Goal: Task Accomplishment & Management: Manage account settings

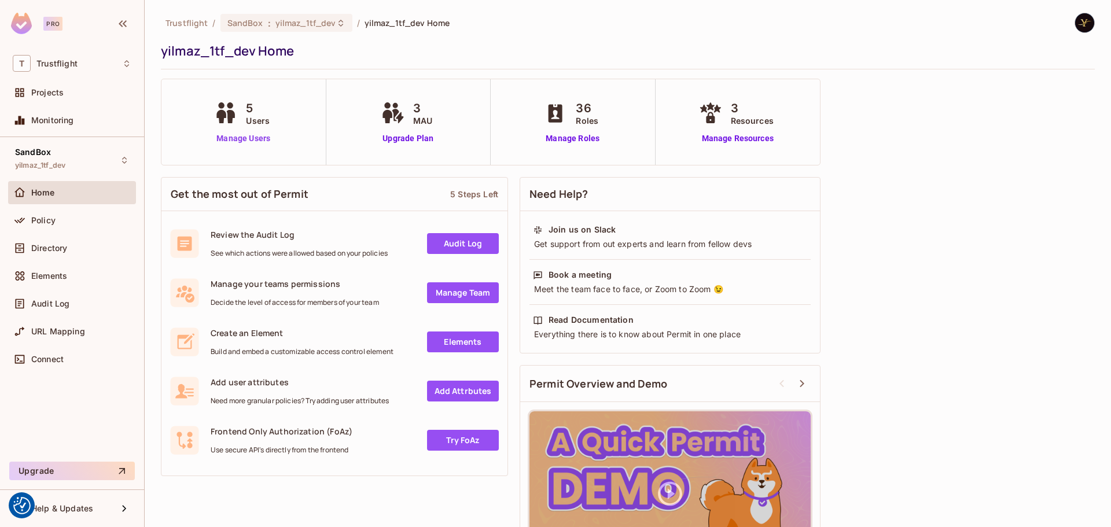
click at [237, 138] on link "Manage Users" at bounding box center [243, 139] width 64 height 12
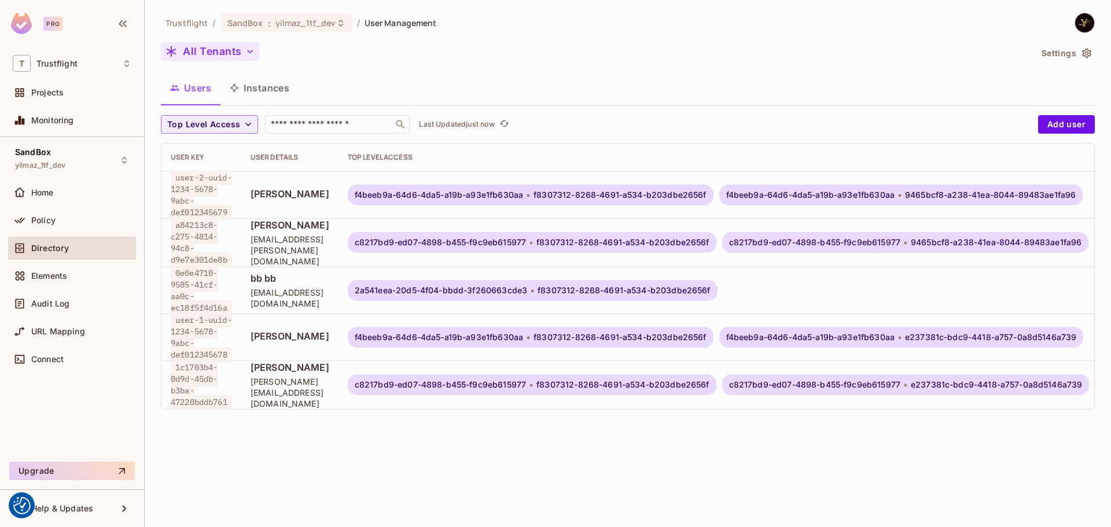
click at [246, 60] on div "All Tenants" at bounding box center [596, 53] width 870 height 22
click at [244, 59] on button "All Tenants" at bounding box center [210, 51] width 98 height 19
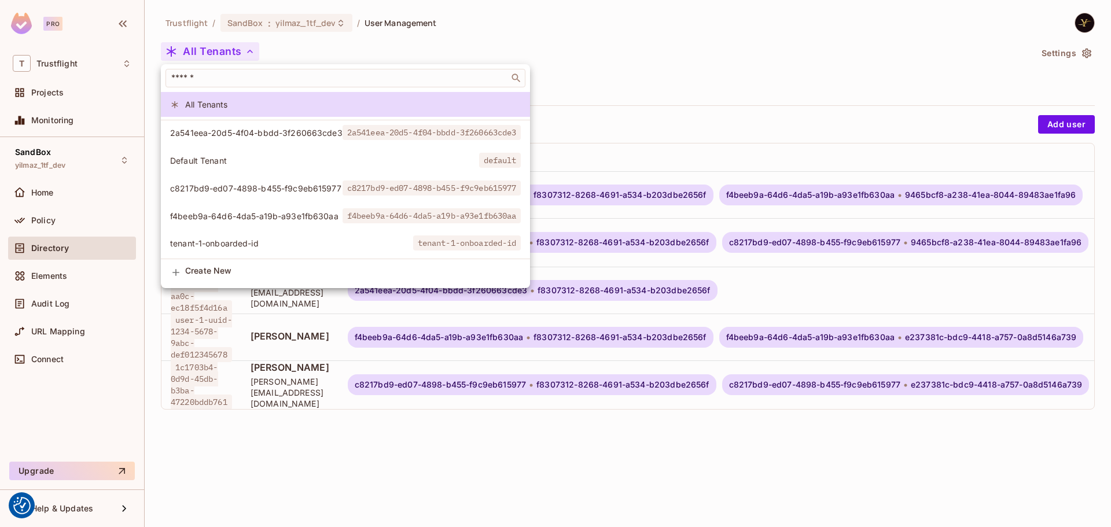
click at [258, 186] on span "c8217bd9-ed07-4898-b455-f9c9eb615977" at bounding box center [256, 188] width 172 height 11
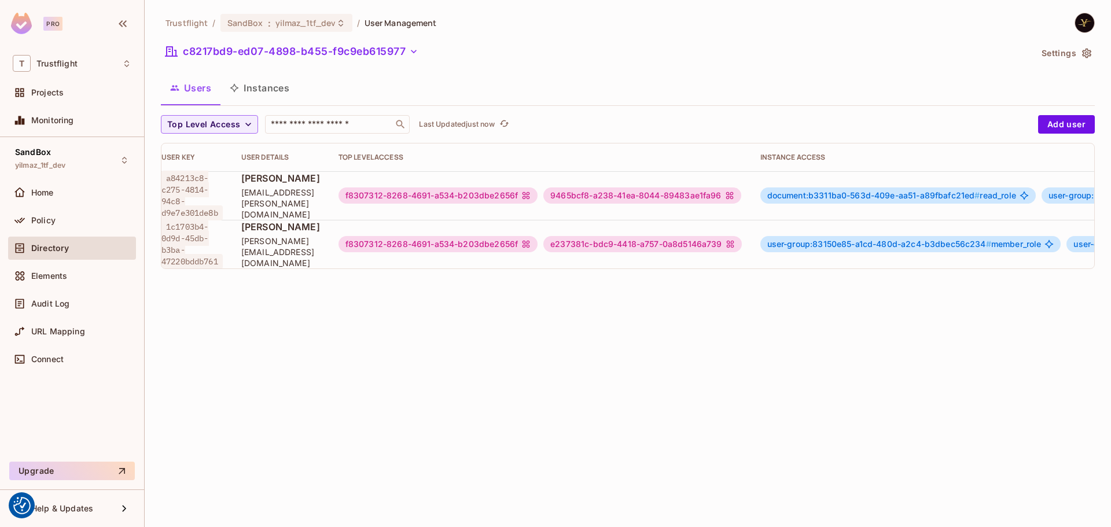
scroll to position [0, 7]
click at [1053, 124] on button "Add user" at bounding box center [1066, 124] width 57 height 19
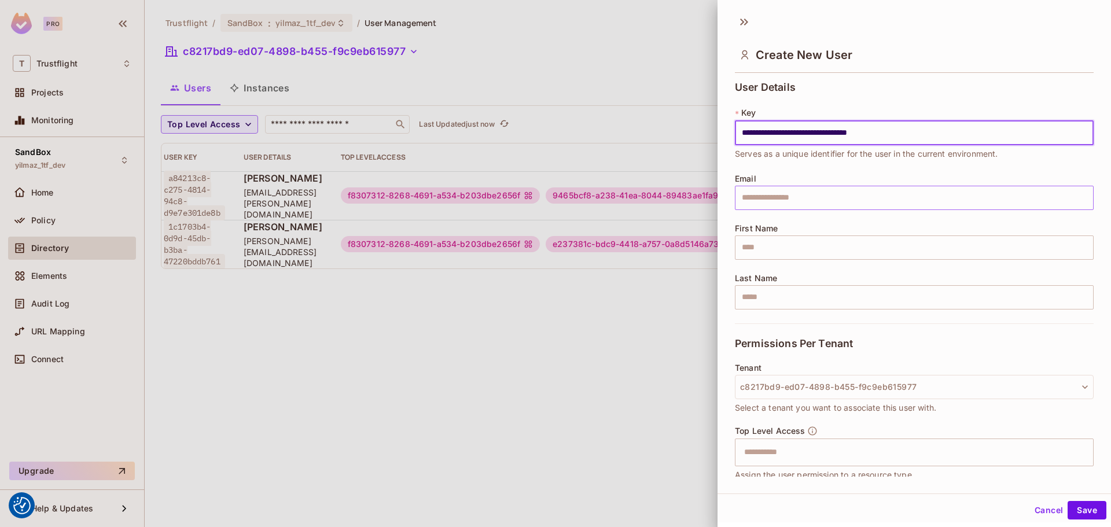
type input "**********"
click at [768, 208] on input "text" at bounding box center [914, 198] width 359 height 24
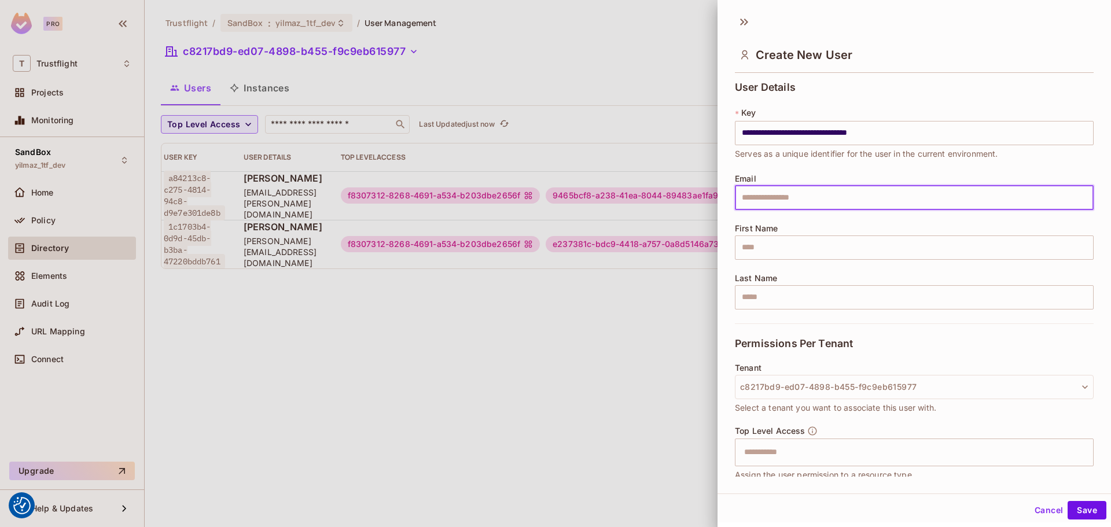
type input "**********"
click at [799, 196] on input "**********" at bounding box center [914, 198] width 359 height 24
click at [780, 247] on input "text" at bounding box center [914, 248] width 359 height 24
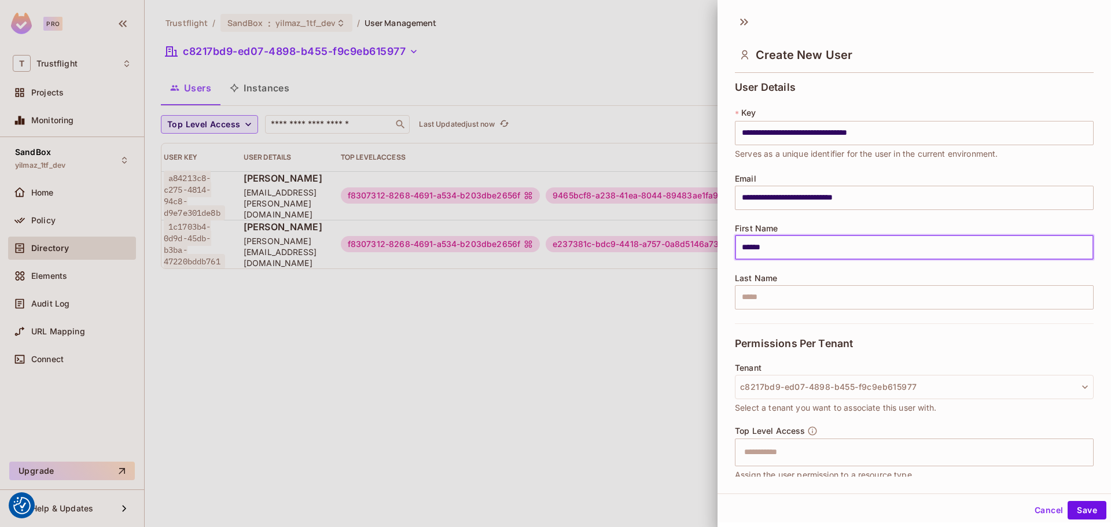
type input "******"
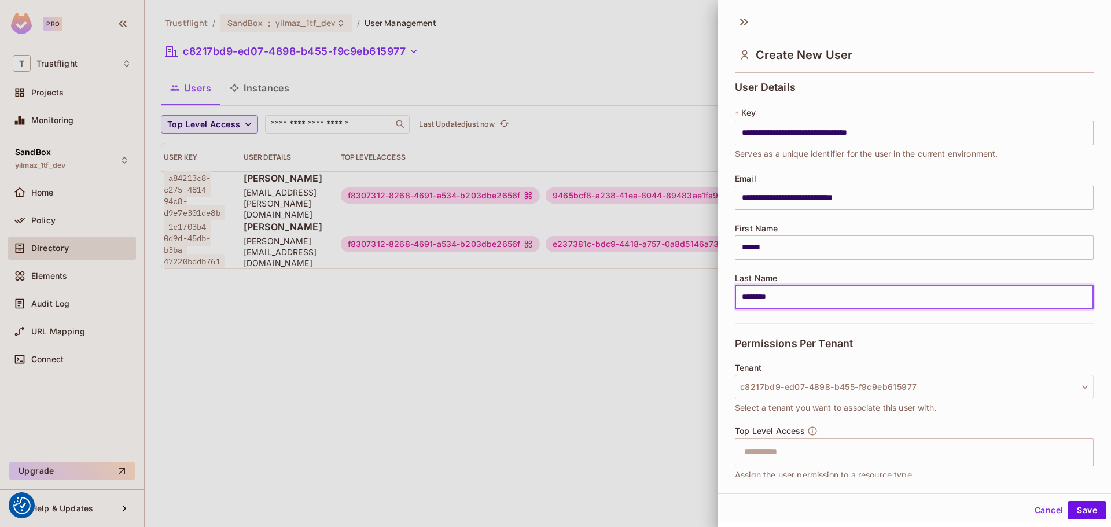
type input "********"
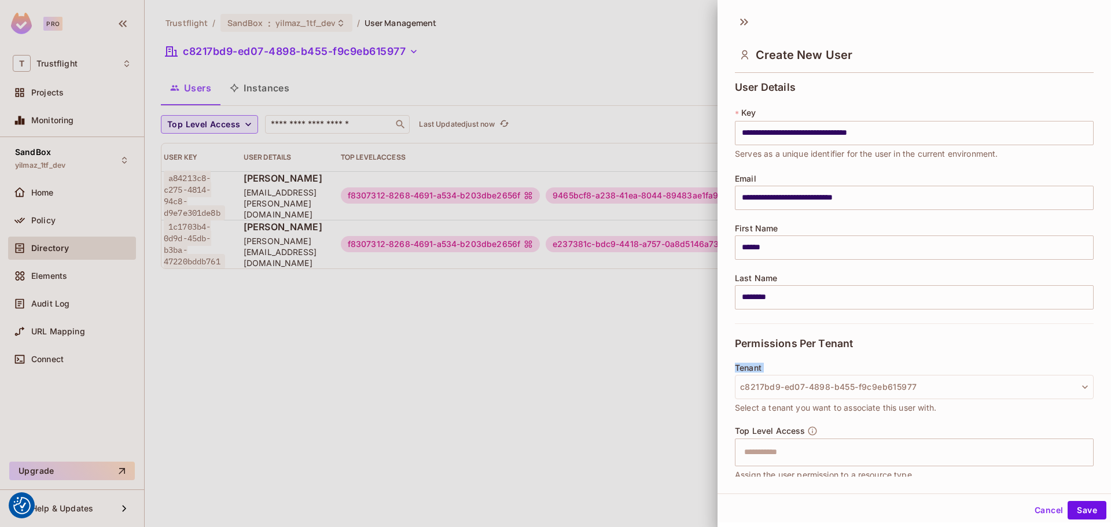
click at [998, 362] on div "**********" at bounding box center [914, 324] width 359 height 484
click at [869, 456] on input "text" at bounding box center [904, 452] width 334 height 23
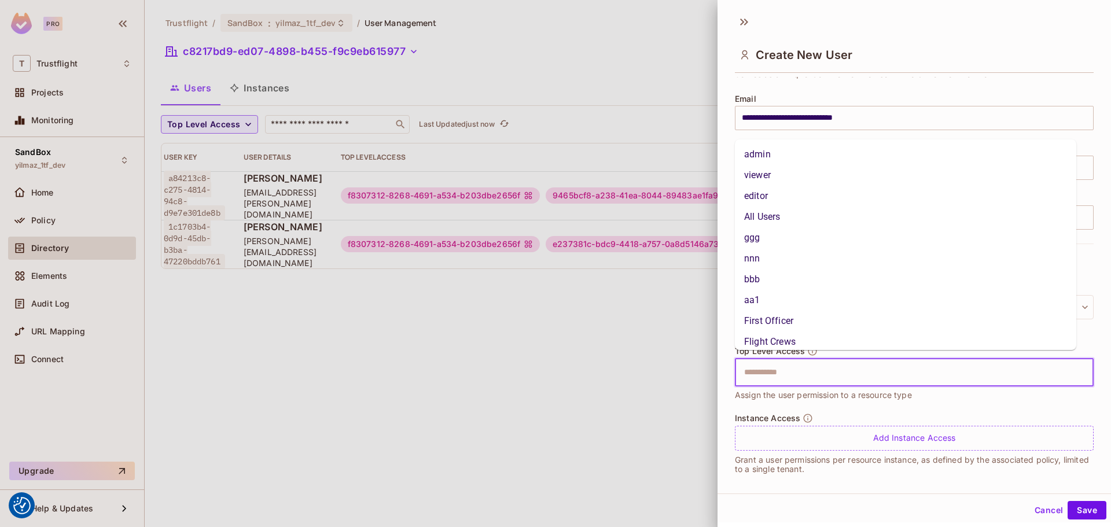
scroll to position [89, 0]
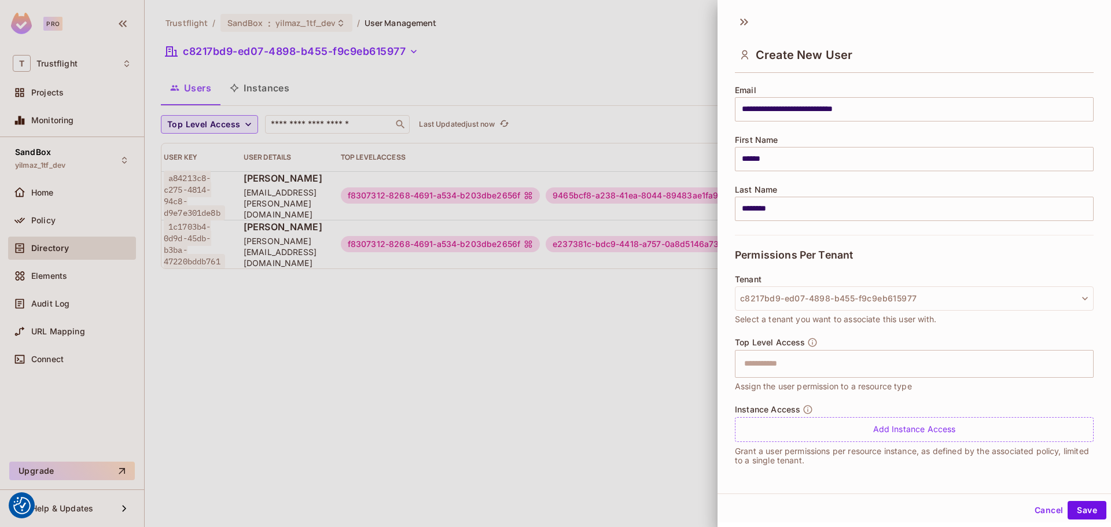
click at [567, 238] on div at bounding box center [555, 263] width 1111 height 527
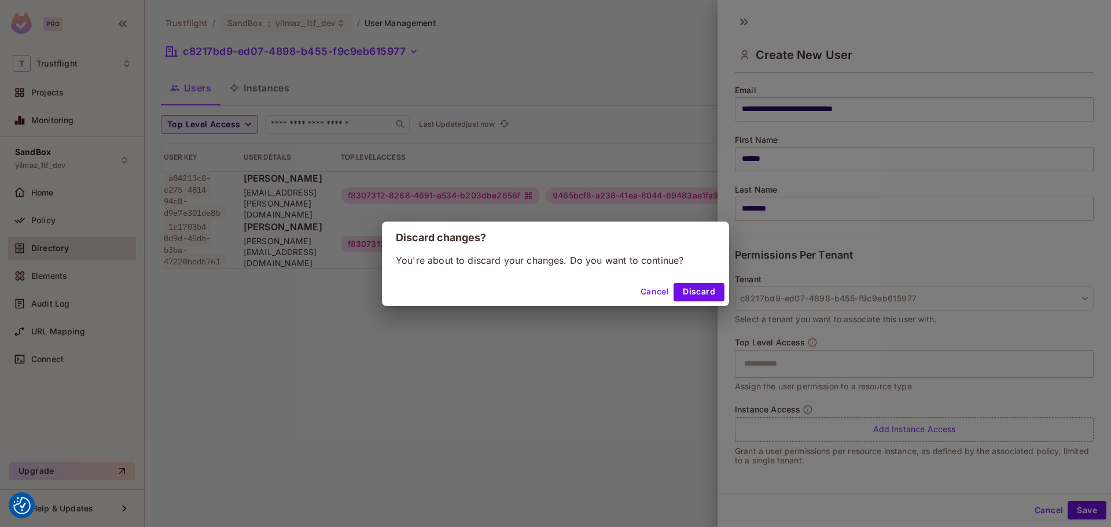
click at [657, 292] on button "Cancel" at bounding box center [655, 292] width 38 height 19
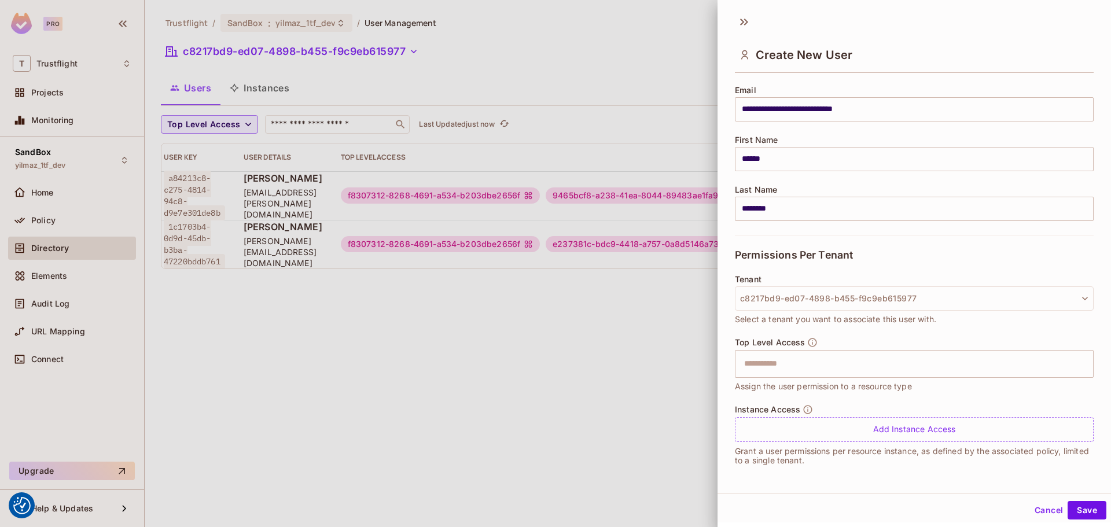
drag, startPoint x: 398, startPoint y: 245, endPoint x: 581, endPoint y: 275, distance: 185.3
click at [581, 275] on div at bounding box center [555, 263] width 1111 height 527
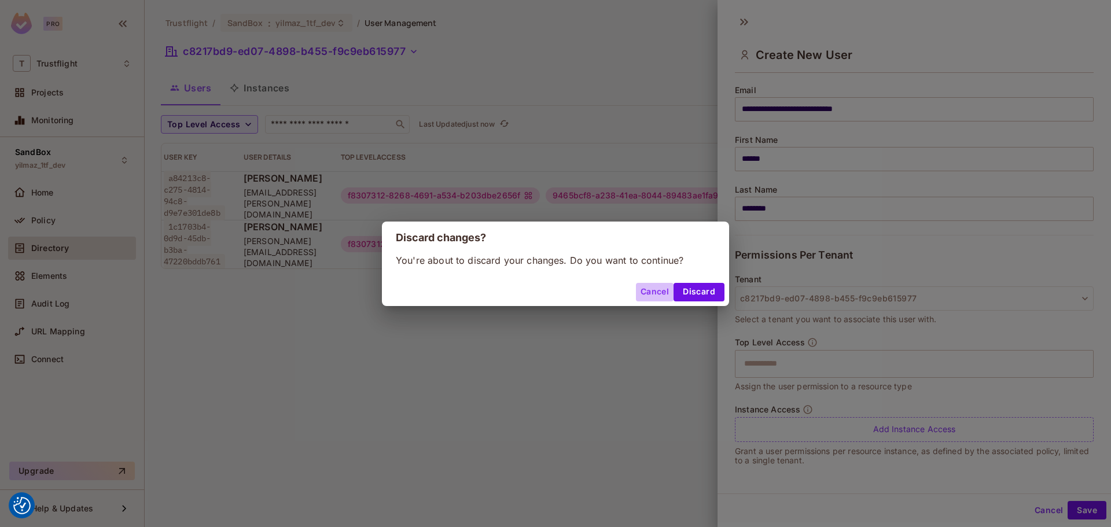
click at [649, 291] on button "Cancel" at bounding box center [655, 292] width 38 height 19
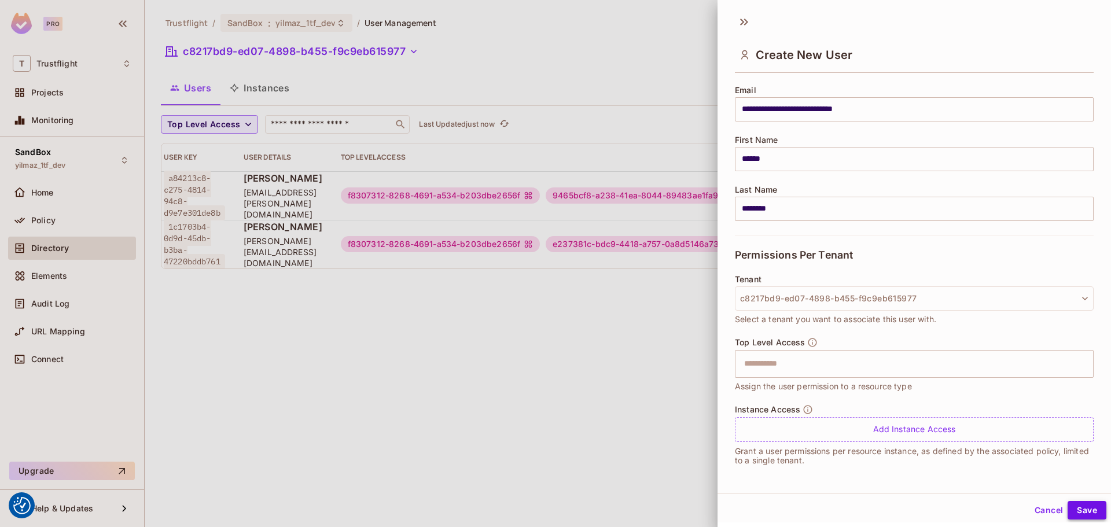
click at [1072, 507] on button "Save" at bounding box center [1087, 510] width 39 height 19
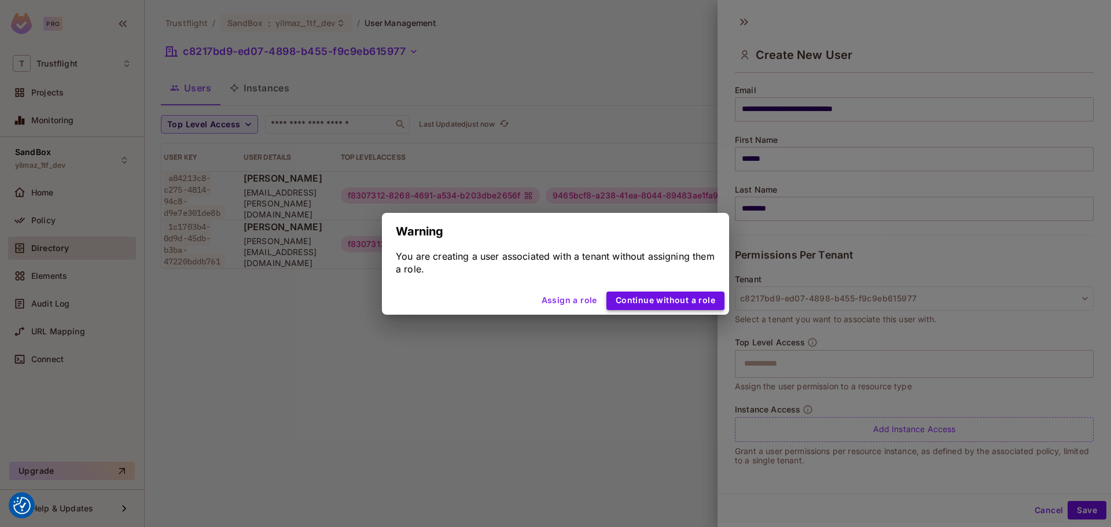
click at [664, 306] on button "Continue without a role" at bounding box center [666, 301] width 118 height 19
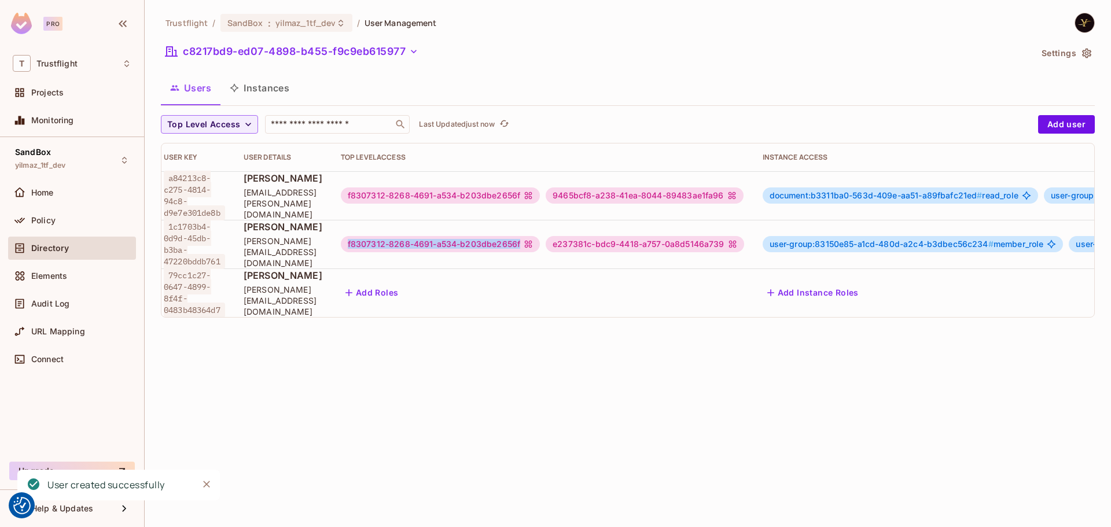
drag, startPoint x: 570, startPoint y: 241, endPoint x: 393, endPoint y: 244, distance: 177.1
click at [393, 244] on div "f8307312-8268-4691-a534-b203dbe2656f" at bounding box center [440, 244] width 199 height 16
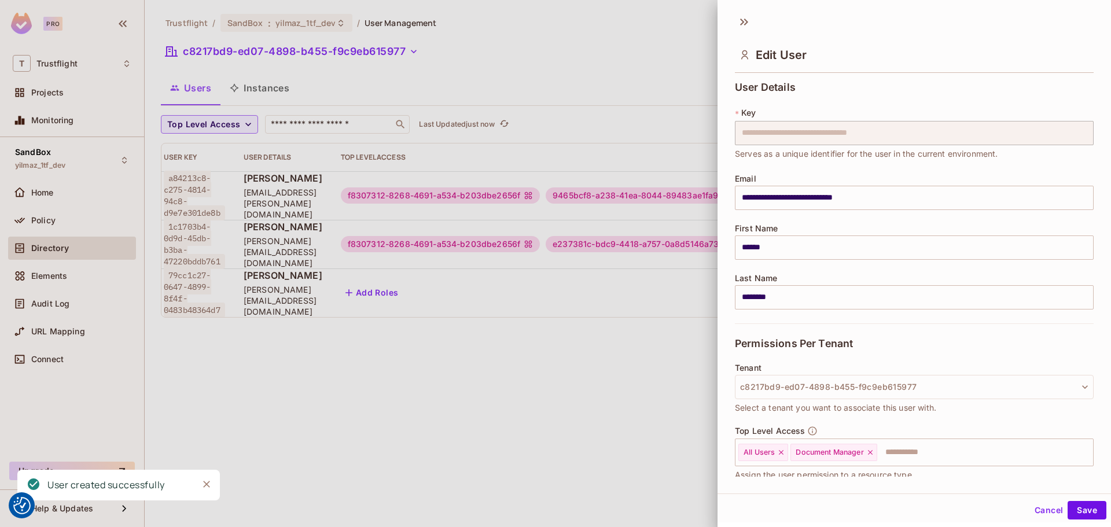
click at [434, 292] on div at bounding box center [555, 263] width 1111 height 527
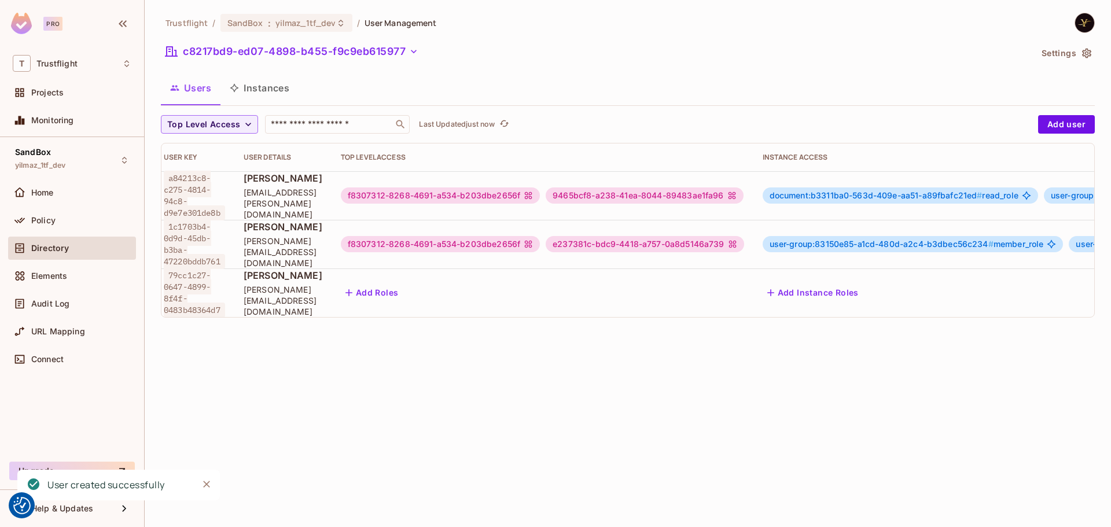
click at [403, 285] on button "Add Roles" at bounding box center [372, 293] width 63 height 19
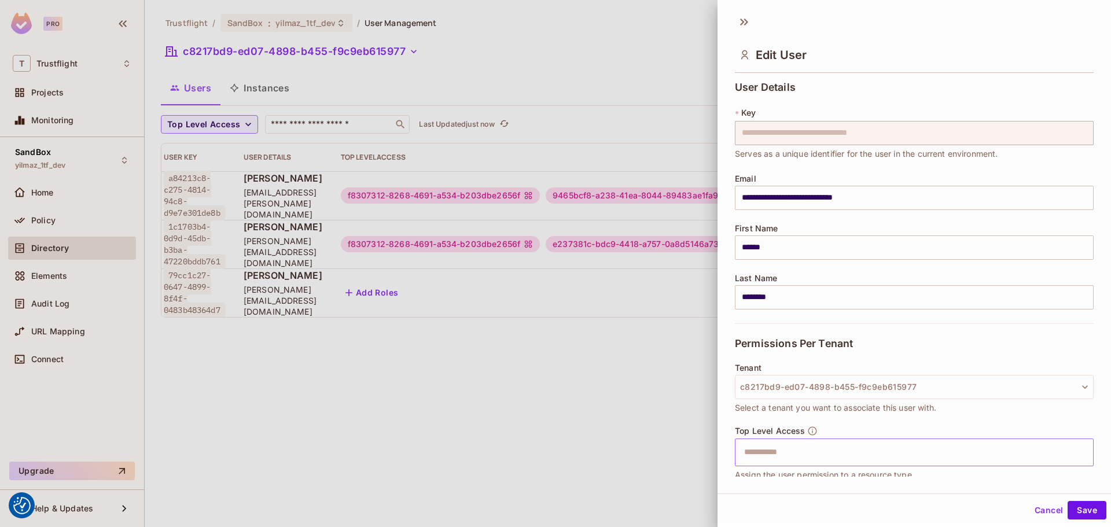
scroll to position [58, 0]
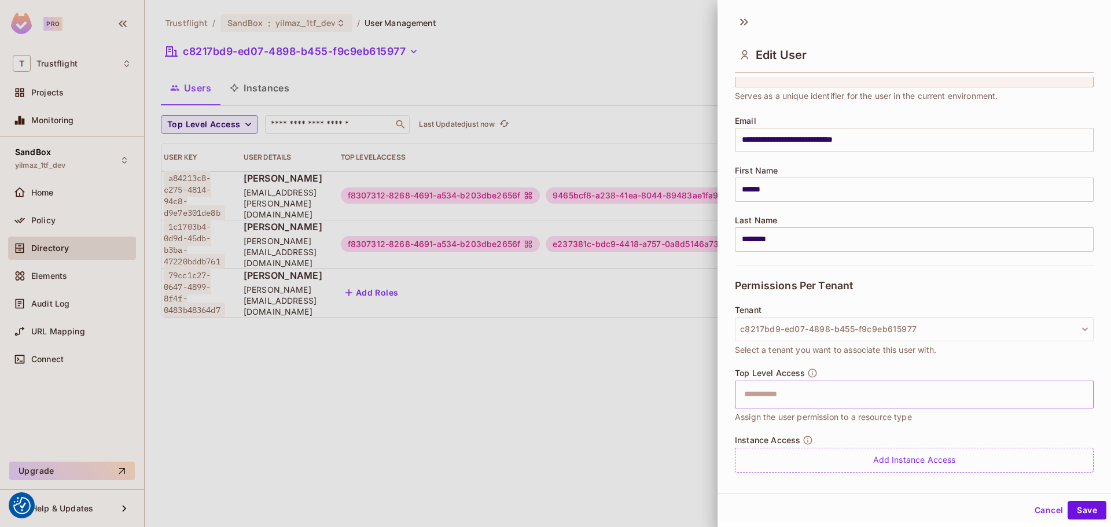
click at [824, 402] on input "text" at bounding box center [904, 394] width 334 height 23
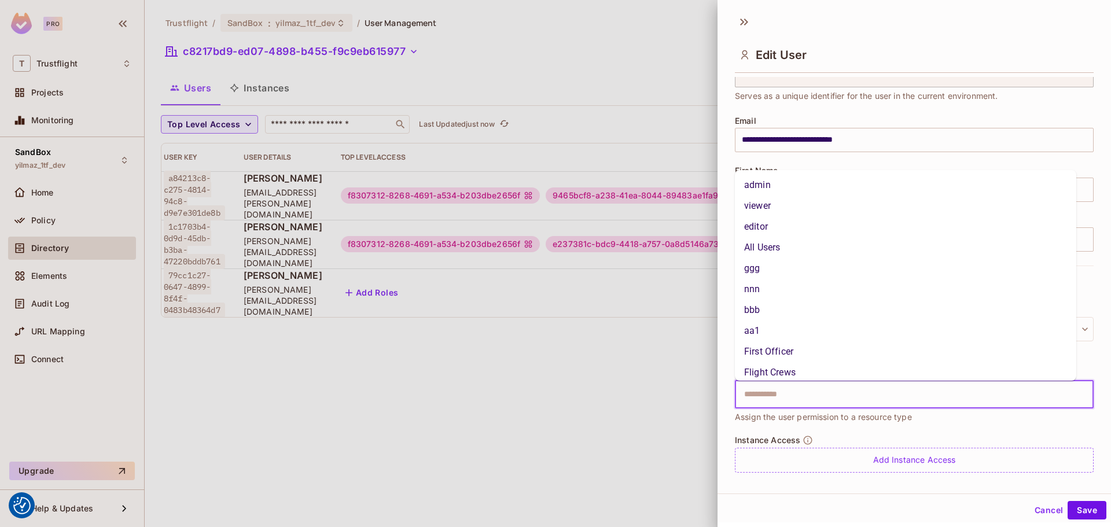
paste input "**********"
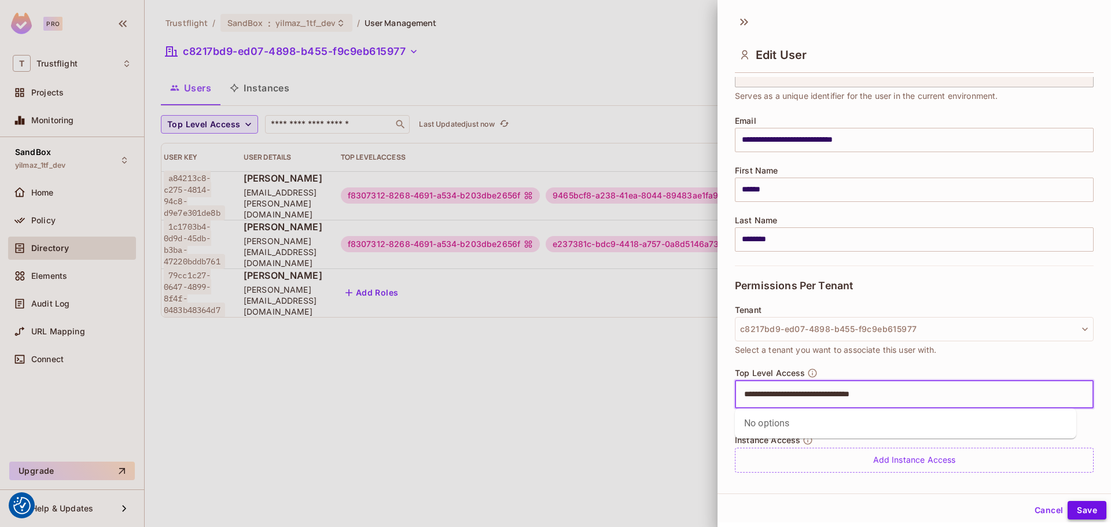
type input "**********"
click at [1074, 503] on button "Save" at bounding box center [1087, 510] width 39 height 19
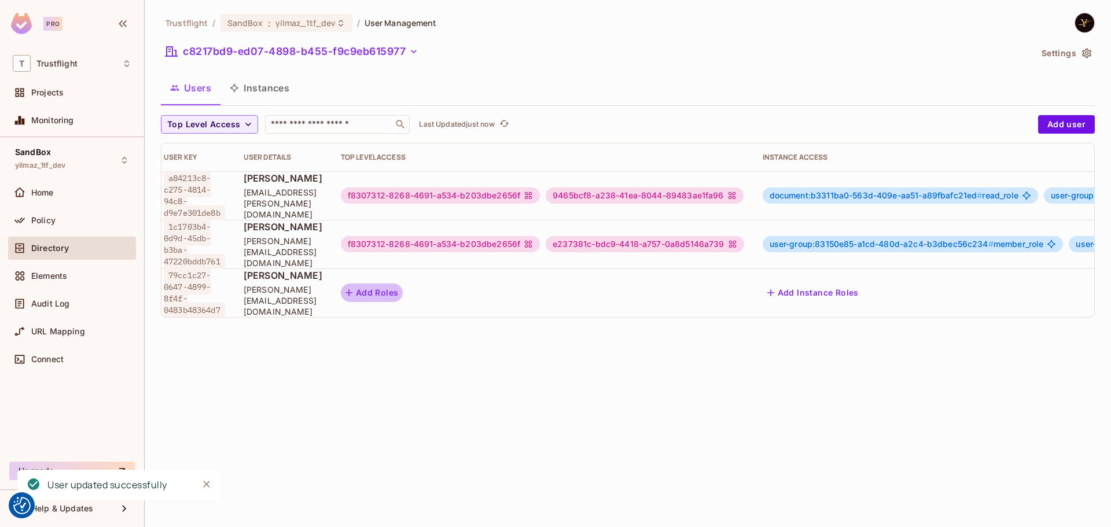
click at [403, 290] on button "Add Roles" at bounding box center [372, 293] width 63 height 19
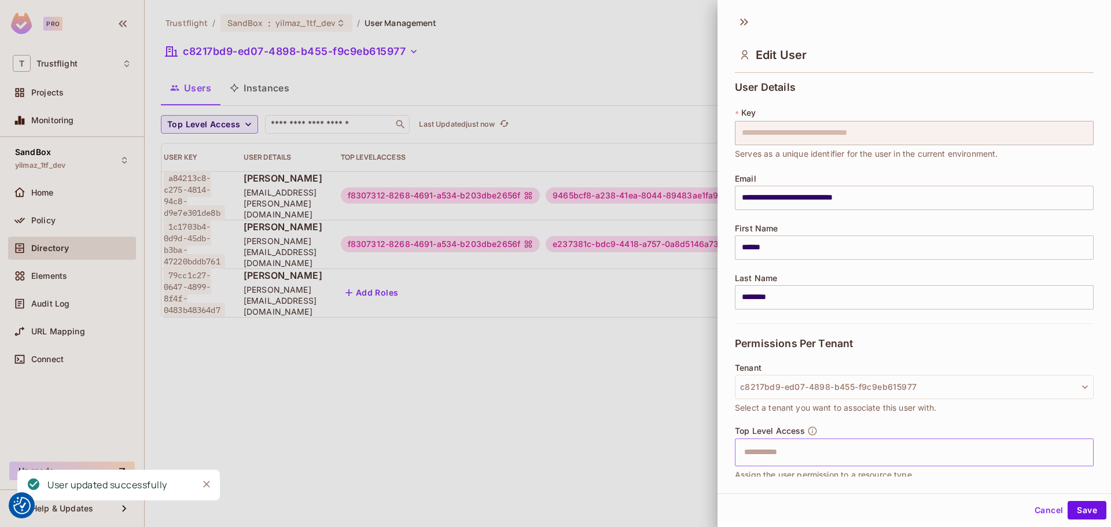
click at [829, 441] on input "text" at bounding box center [904, 452] width 334 height 23
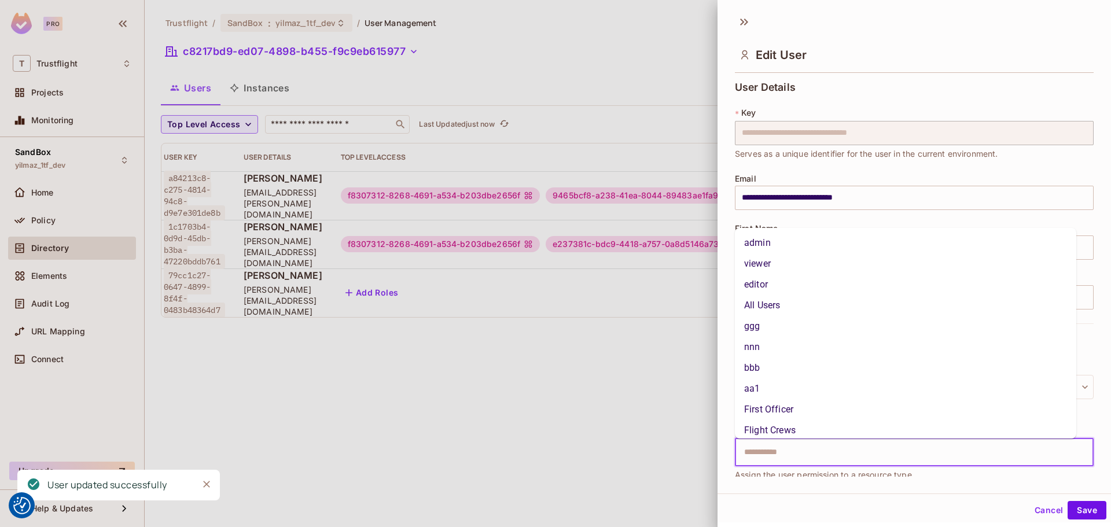
paste input "**********"
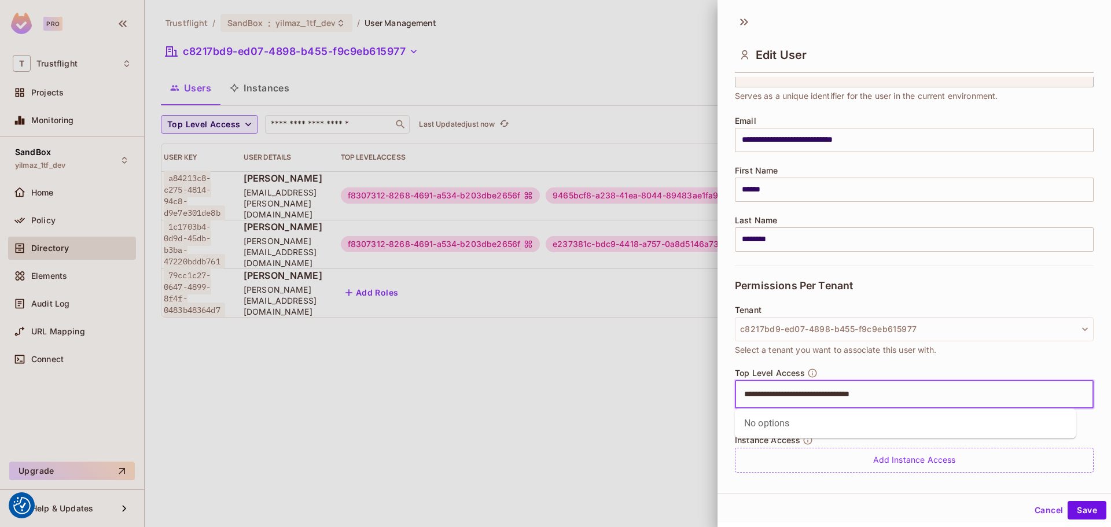
type input "**********"
click at [1037, 510] on button "Cancel" at bounding box center [1049, 510] width 38 height 19
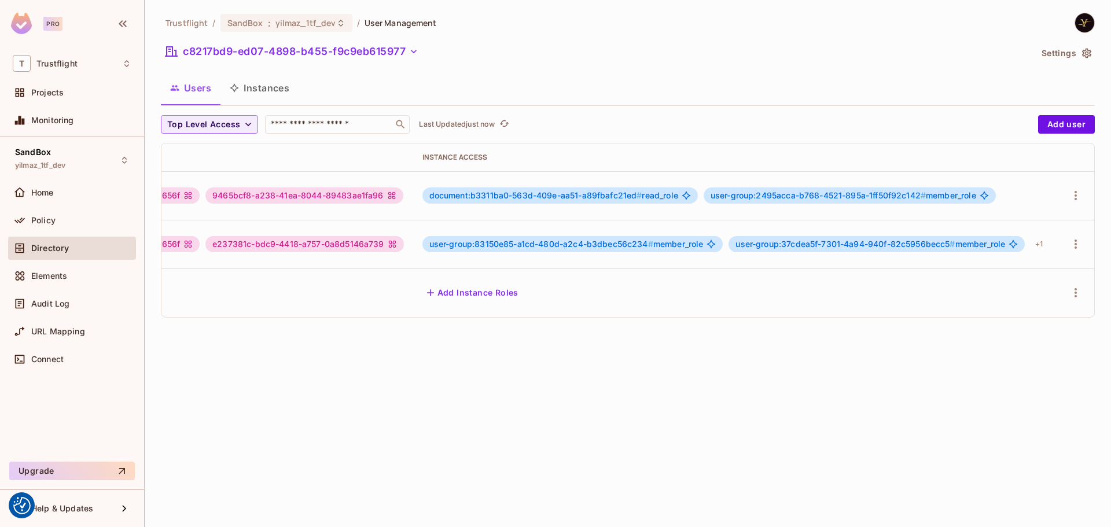
scroll to position [0, 412]
click at [1069, 247] on icon "button" at bounding box center [1076, 244] width 14 height 14
click at [1022, 271] on li "Edit" at bounding box center [1017, 268] width 102 height 25
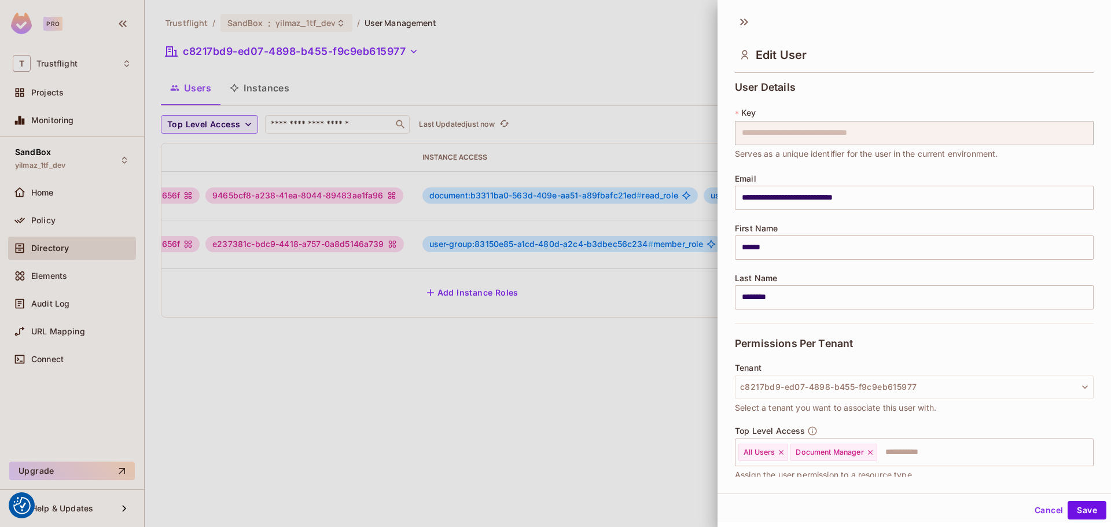
click at [1030, 508] on button "Cancel" at bounding box center [1049, 510] width 38 height 19
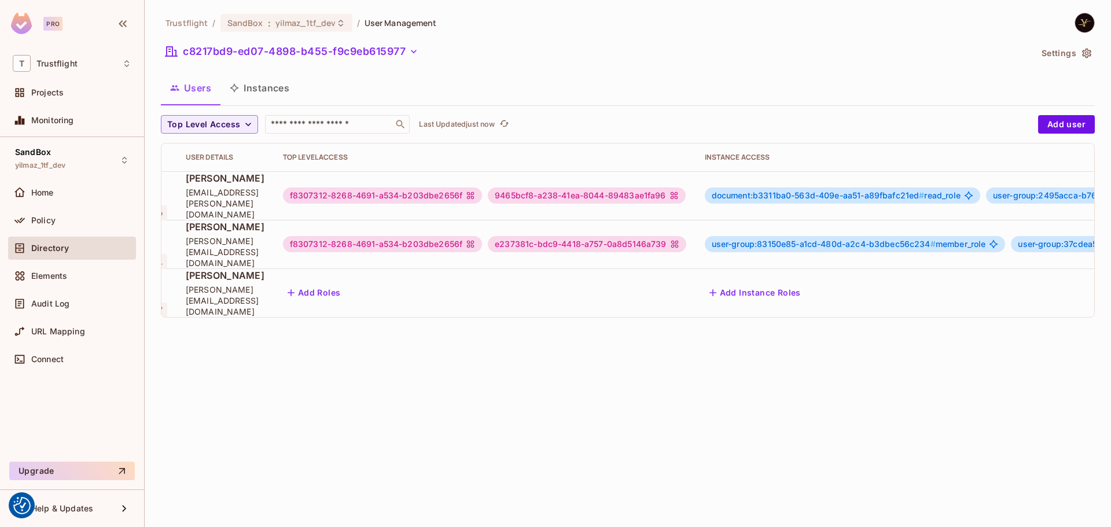
scroll to position [0, 52]
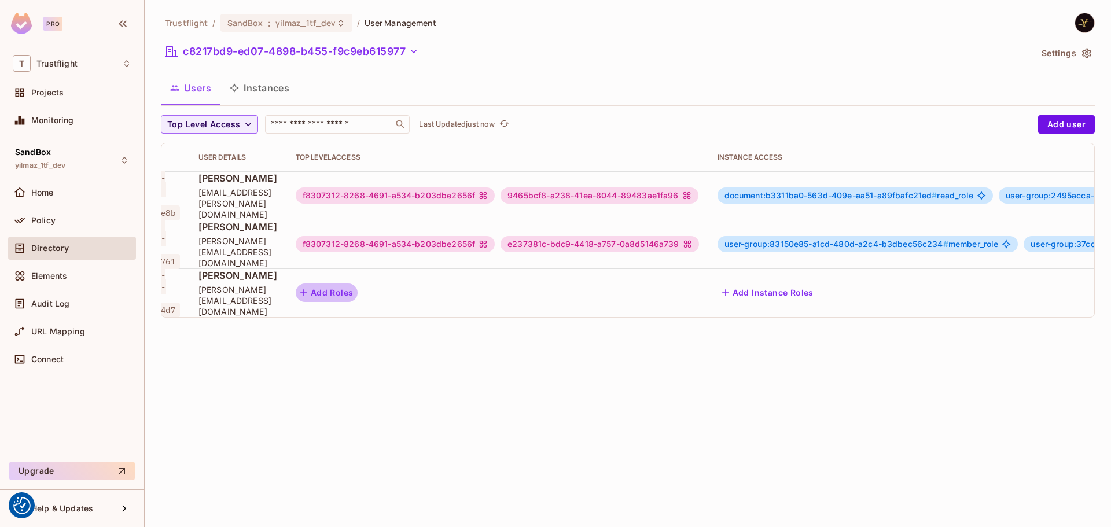
click at [358, 284] on button "Add Roles" at bounding box center [327, 293] width 63 height 19
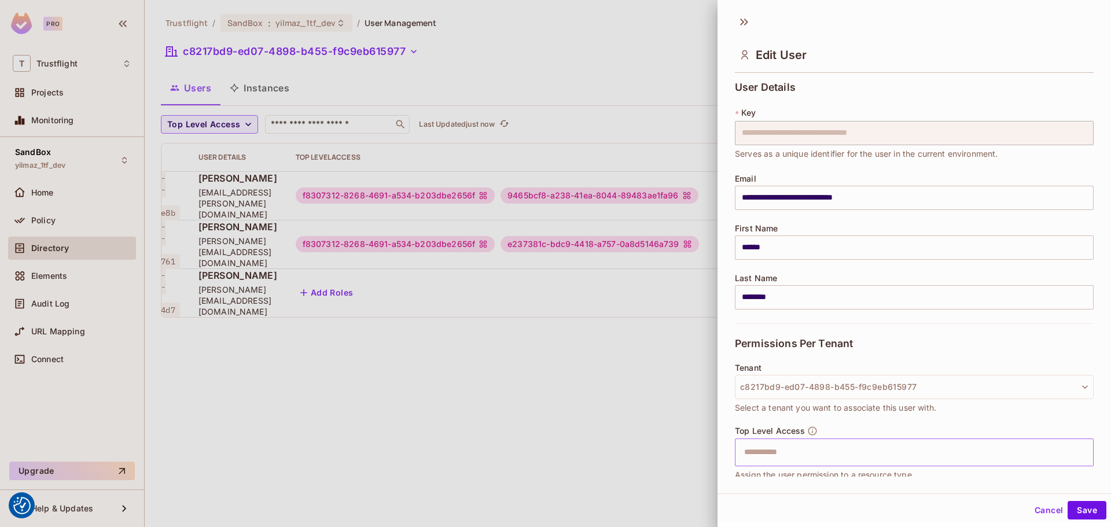
click at [785, 446] on input "text" at bounding box center [904, 452] width 334 height 23
type input "***"
click at [789, 489] on li "Document Manager" at bounding box center [905, 481] width 341 height 21
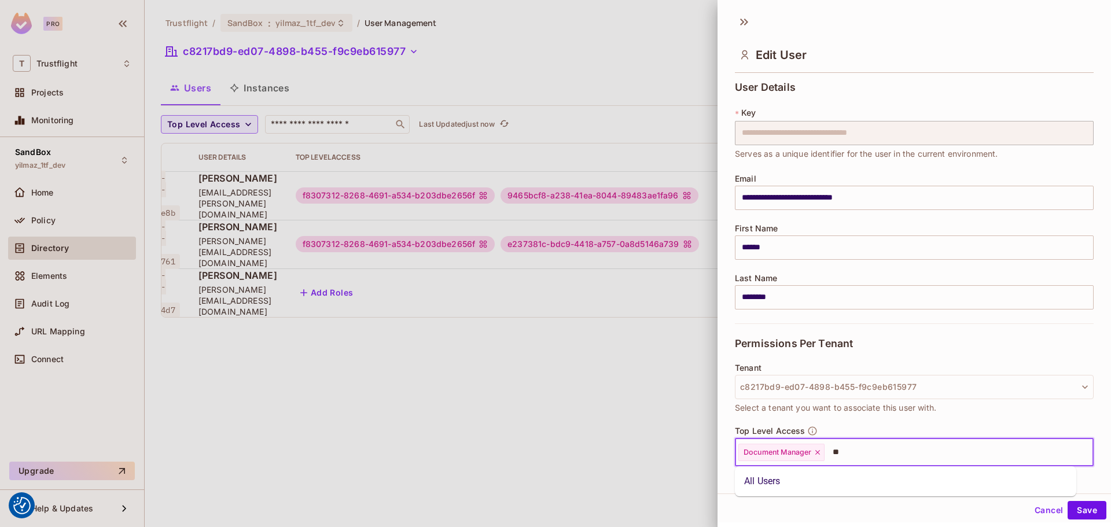
type input "***"
click at [784, 487] on li "All Users" at bounding box center [905, 481] width 341 height 21
click at [1068, 512] on button "Save" at bounding box center [1087, 510] width 39 height 19
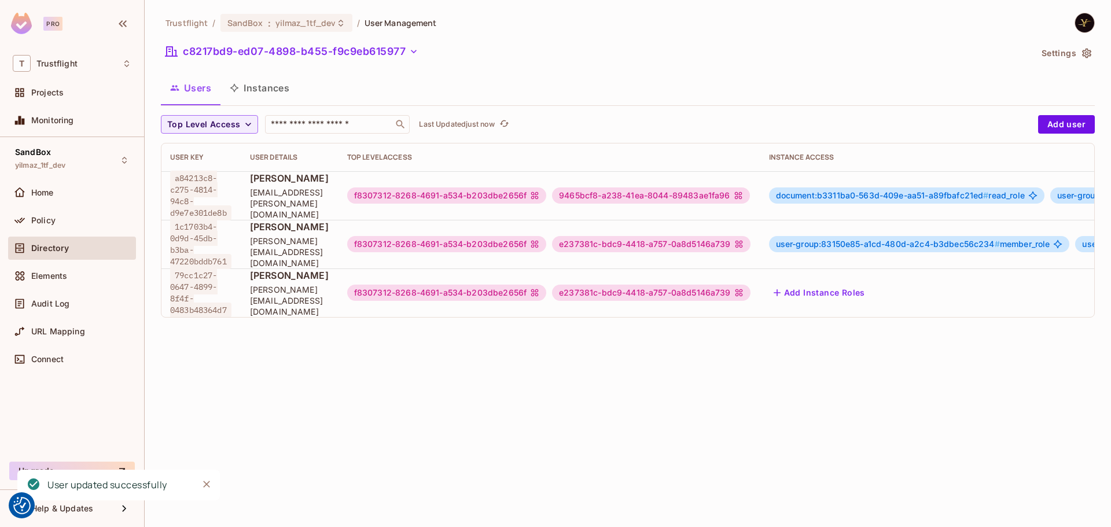
scroll to position [0, 0]
click at [1070, 120] on button "Add user" at bounding box center [1066, 124] width 57 height 19
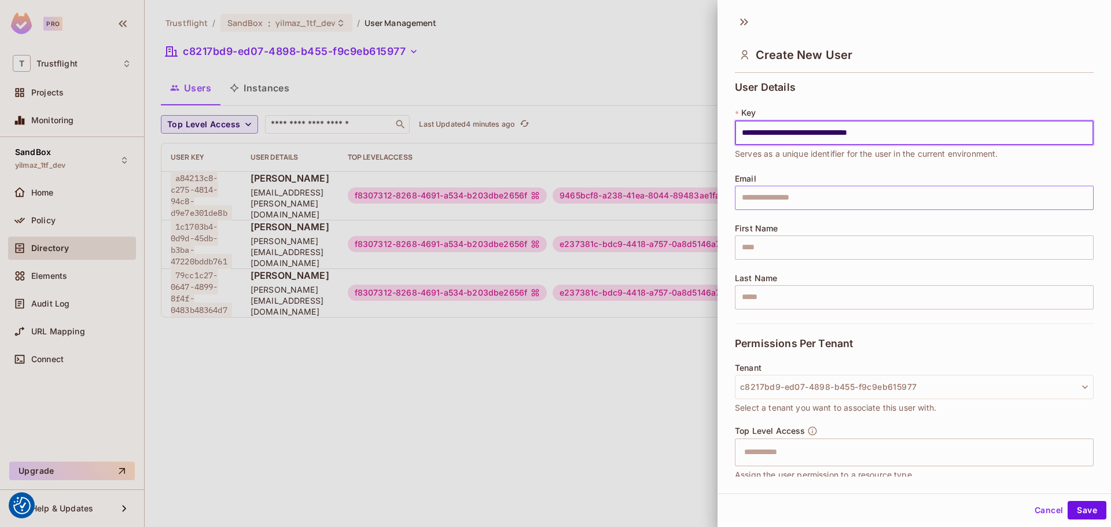
type input "**********"
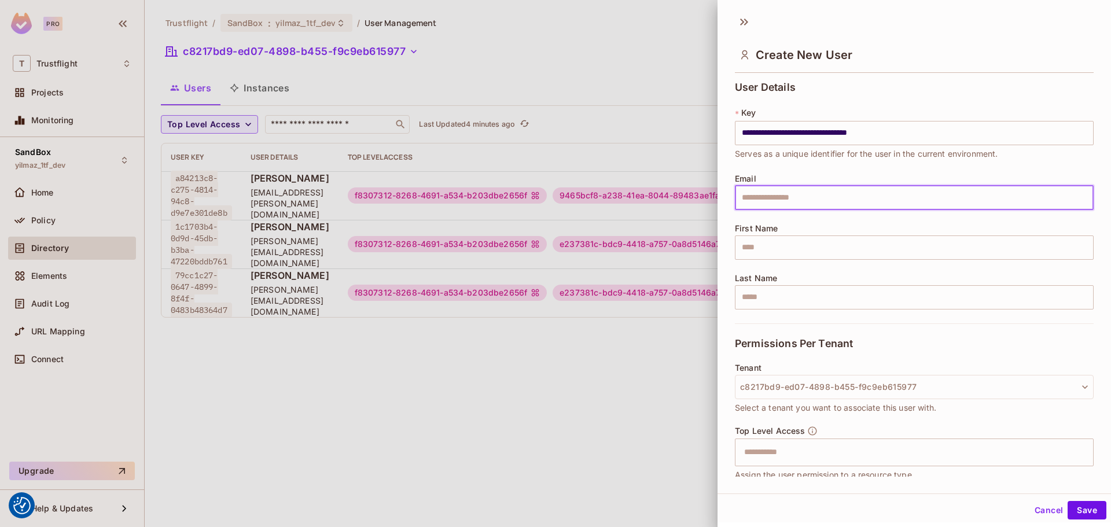
click at [821, 202] on input "text" at bounding box center [914, 198] width 359 height 24
type input "**********"
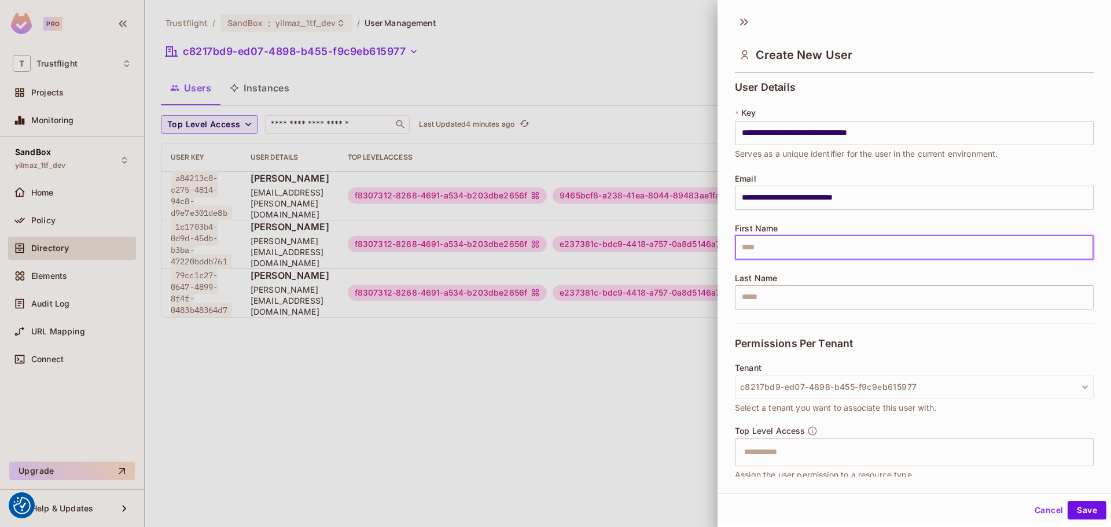
click at [794, 241] on input "text" at bounding box center [914, 248] width 359 height 24
type input "******"
click at [791, 288] on input "text" at bounding box center [914, 297] width 359 height 24
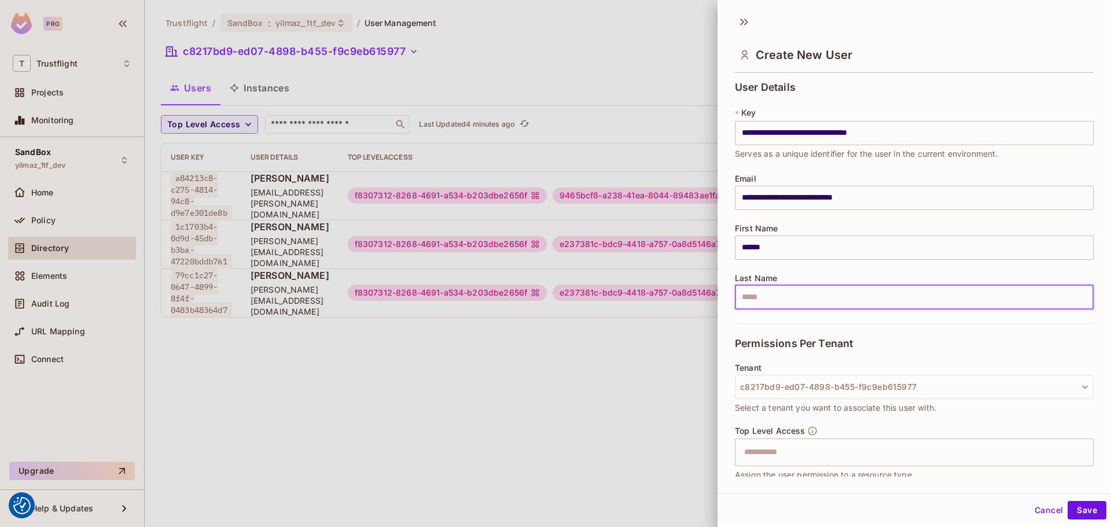
type input "********"
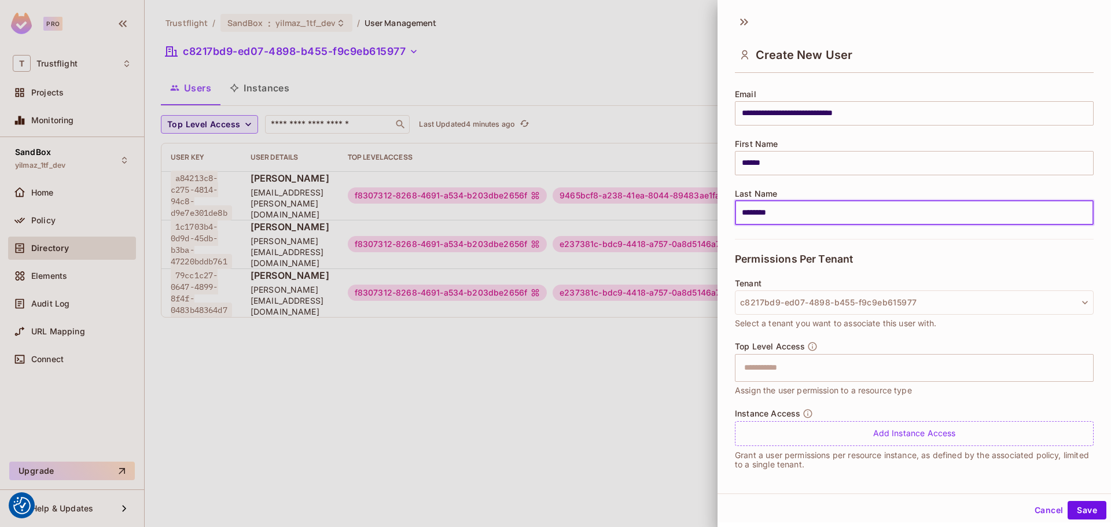
scroll to position [89, 0]
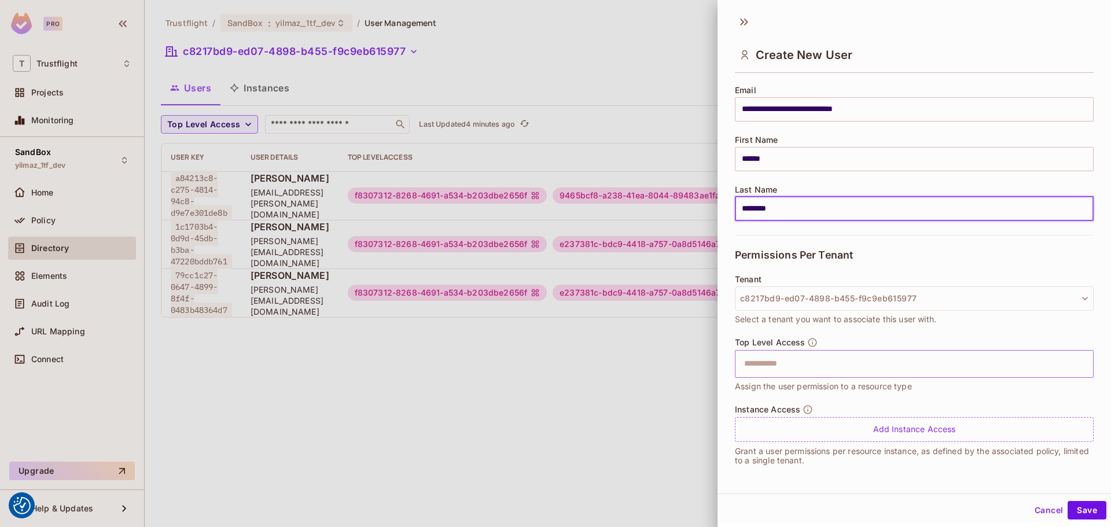
click at [914, 371] on input "text" at bounding box center [904, 363] width 334 height 23
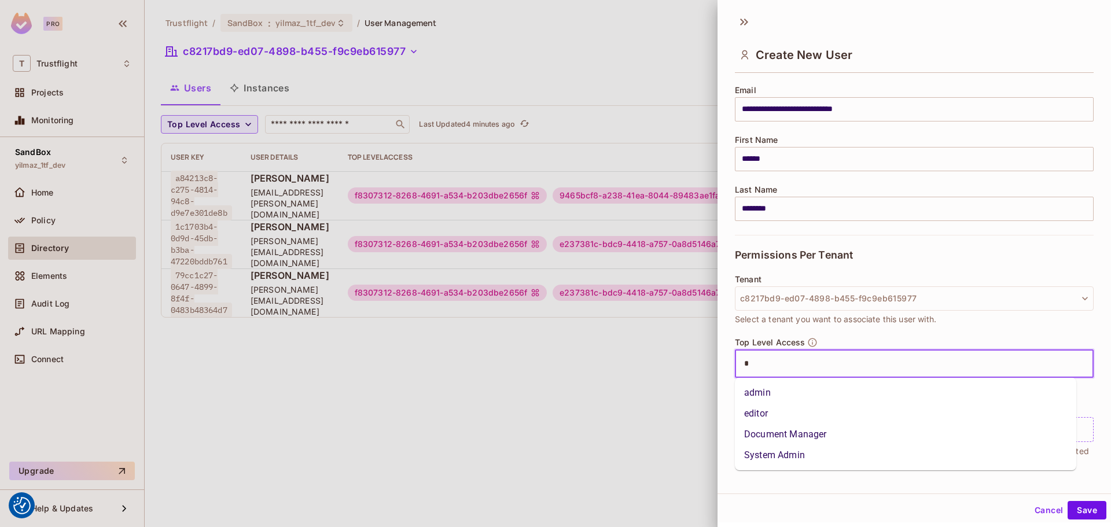
type input "**"
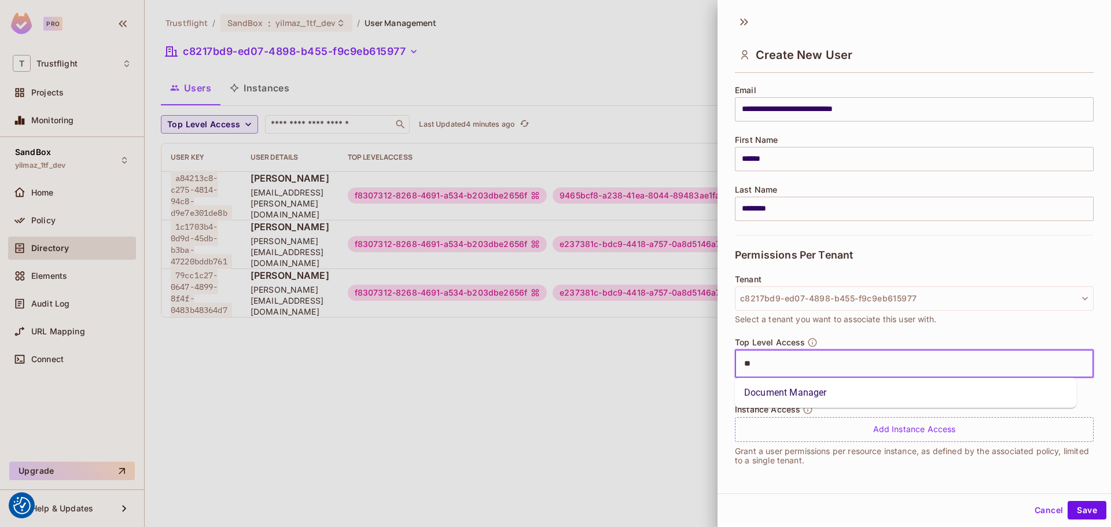
click at [950, 399] on li "Document Manager" at bounding box center [905, 393] width 341 height 21
click at [954, 364] on input "text" at bounding box center [948, 363] width 245 height 23
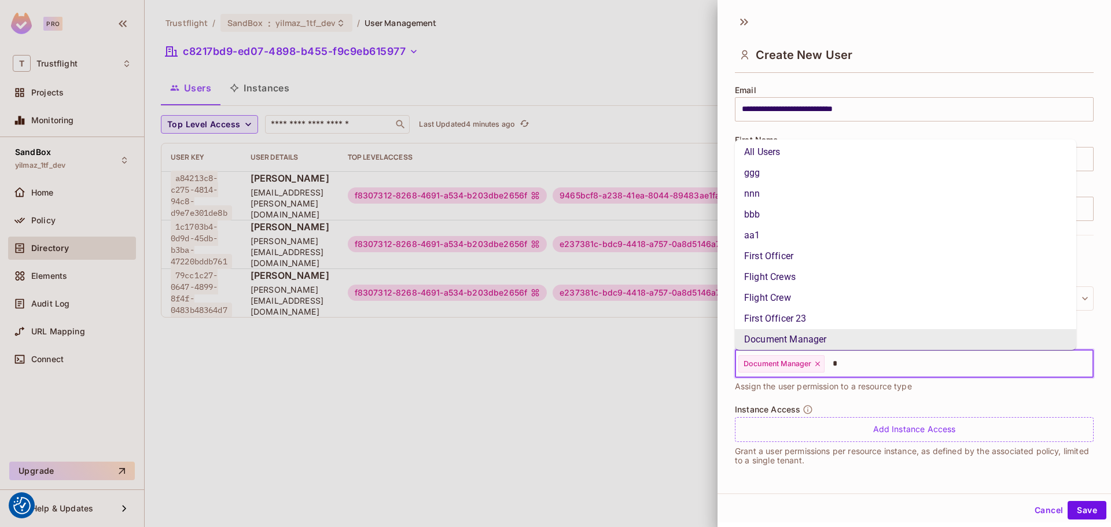
scroll to position [0, 0]
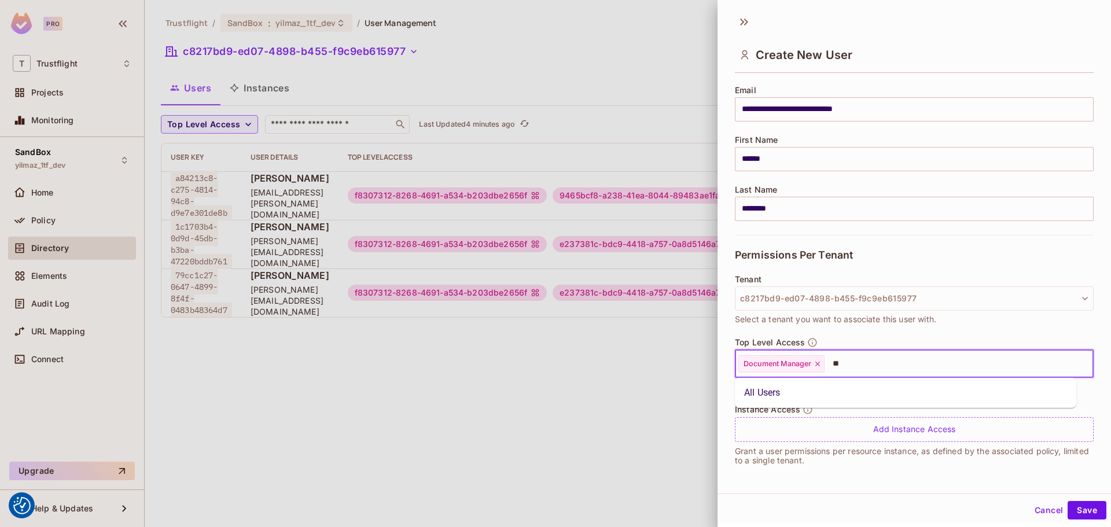
type input "***"
click at [936, 399] on li "All Users" at bounding box center [905, 393] width 341 height 21
click at [1080, 512] on button "Save" at bounding box center [1087, 510] width 39 height 19
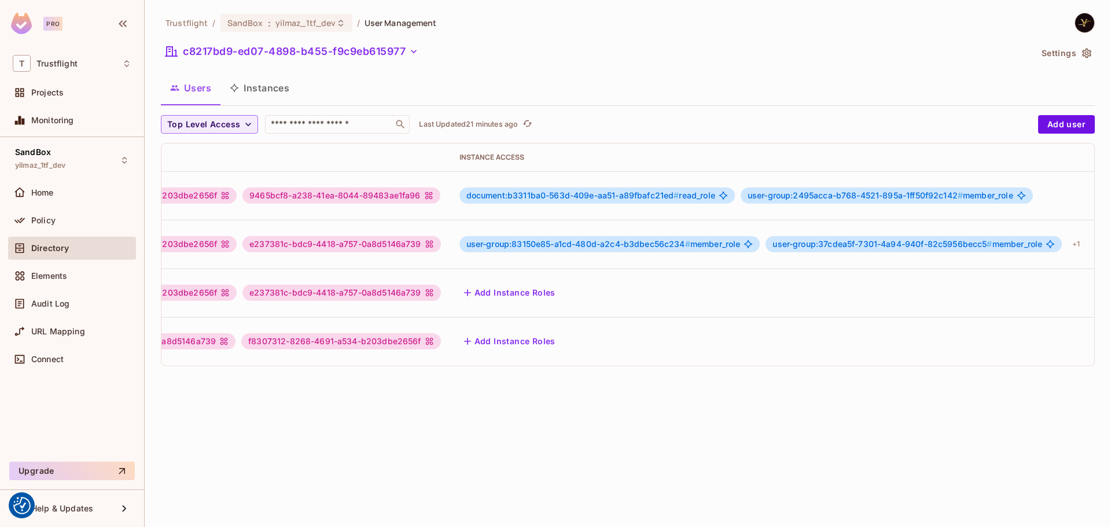
scroll to position [0, 412]
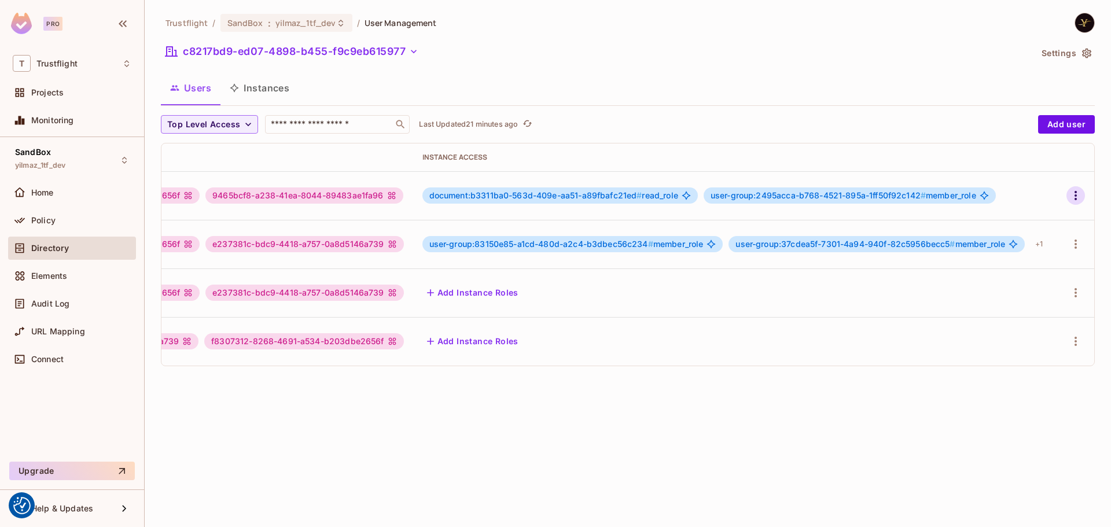
click at [1069, 201] on icon "button" at bounding box center [1076, 196] width 14 height 14
click at [1024, 275] on div "Delete User" at bounding box center [1021, 273] width 46 height 12
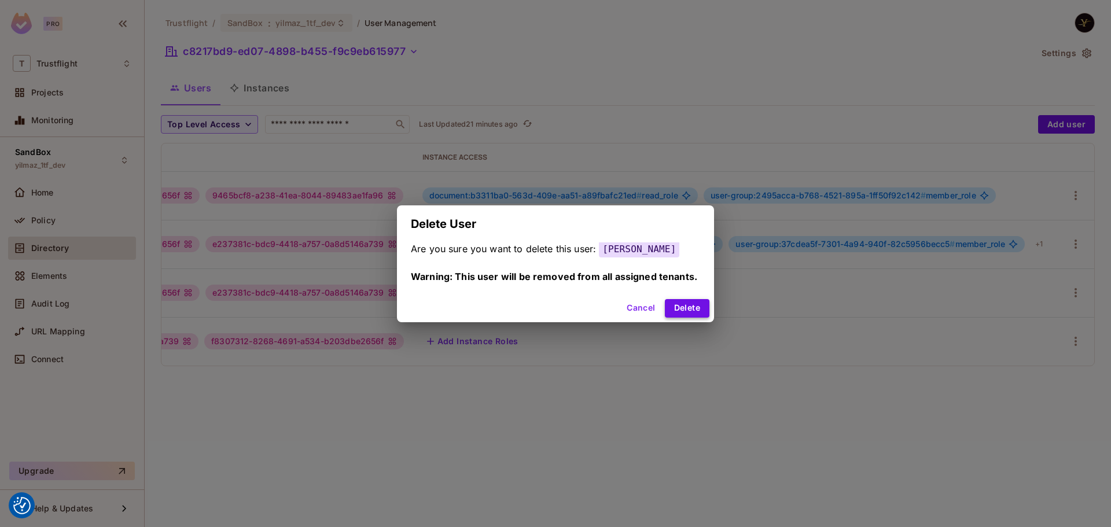
click at [700, 306] on button "Delete" at bounding box center [687, 308] width 45 height 19
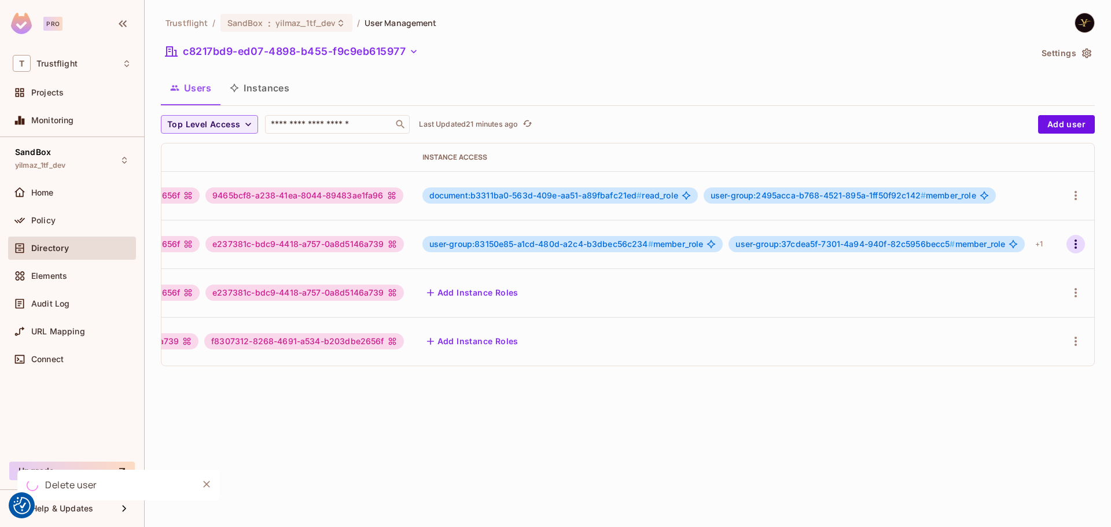
click at [1070, 244] on icon "button" at bounding box center [1076, 244] width 14 height 14
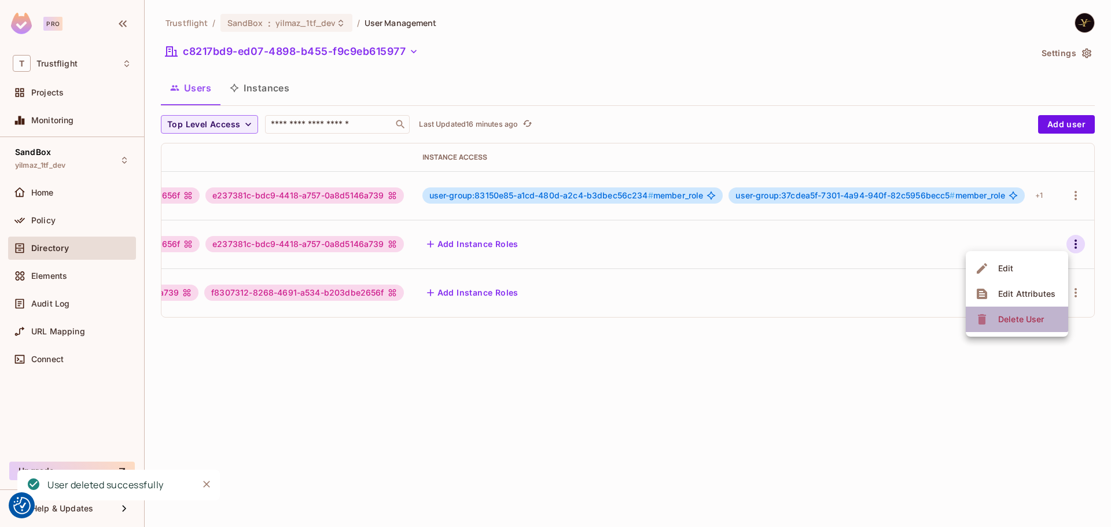
click at [1012, 314] on div "Delete User" at bounding box center [1021, 320] width 46 height 12
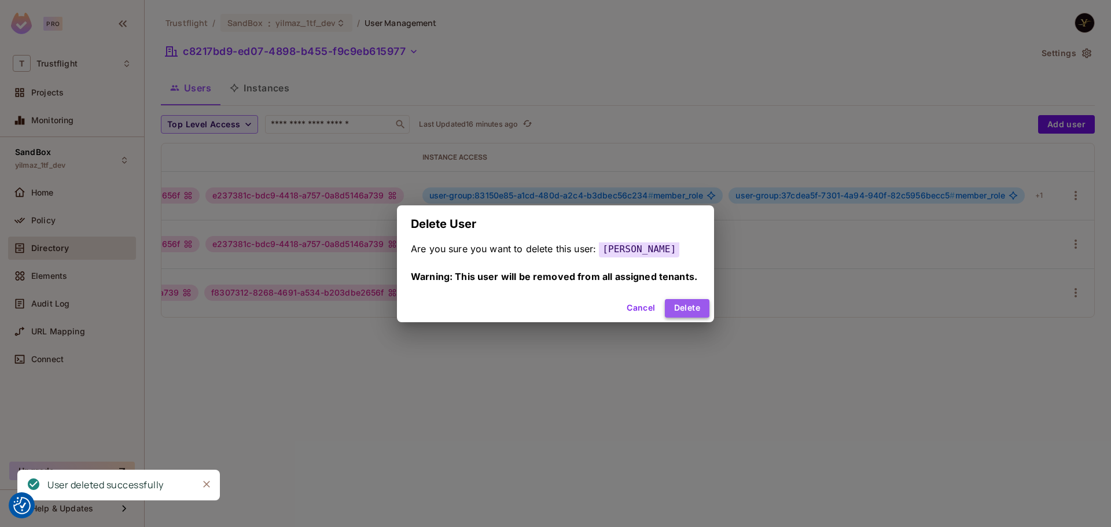
click at [700, 309] on button "Delete" at bounding box center [687, 308] width 45 height 19
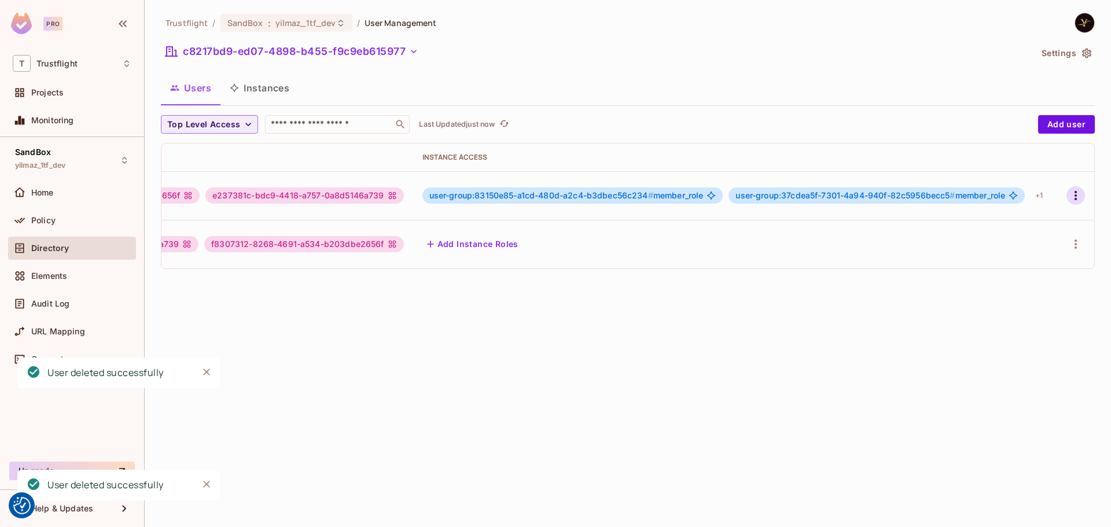
click at [1069, 194] on icon "button" at bounding box center [1076, 196] width 14 height 14
click at [999, 273] on div "Delete User" at bounding box center [1021, 273] width 46 height 12
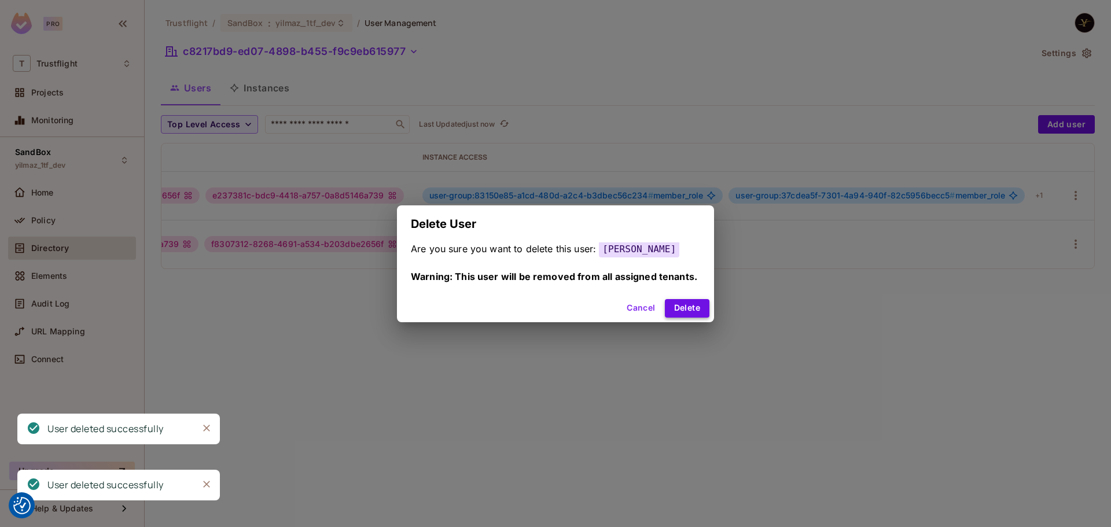
click at [693, 304] on button "Delete" at bounding box center [687, 308] width 45 height 19
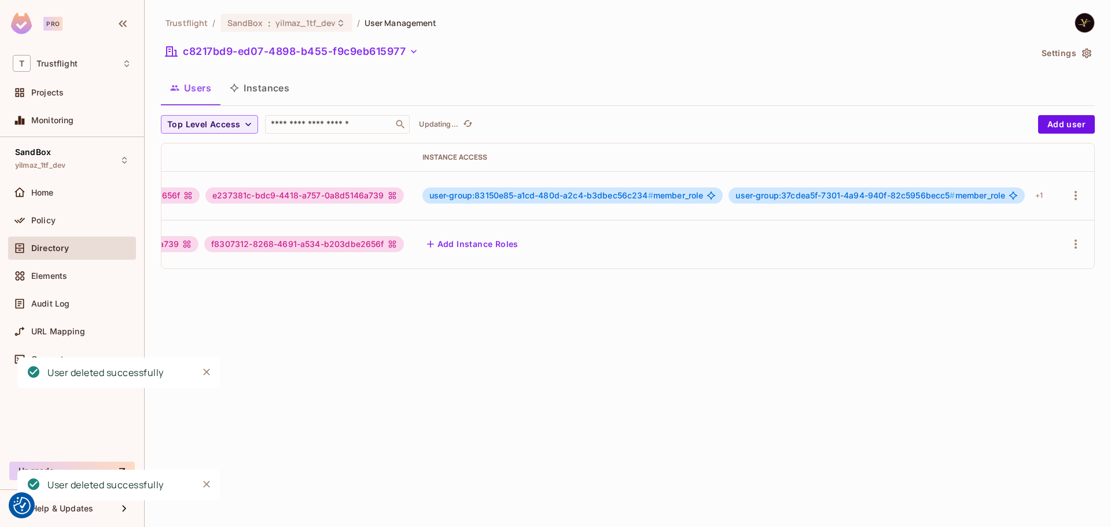
scroll to position [0, 0]
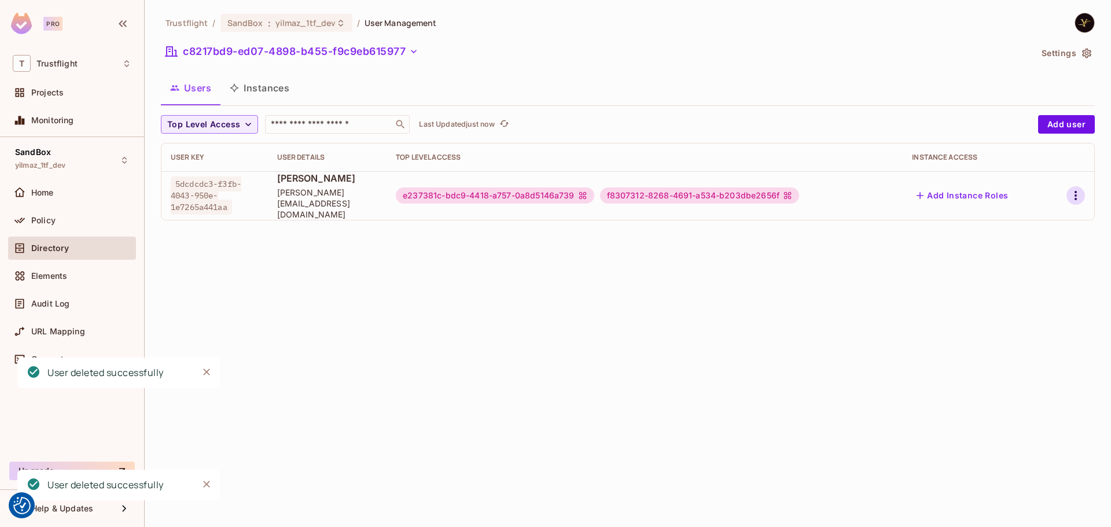
click at [1073, 192] on icon "button" at bounding box center [1076, 196] width 14 height 14
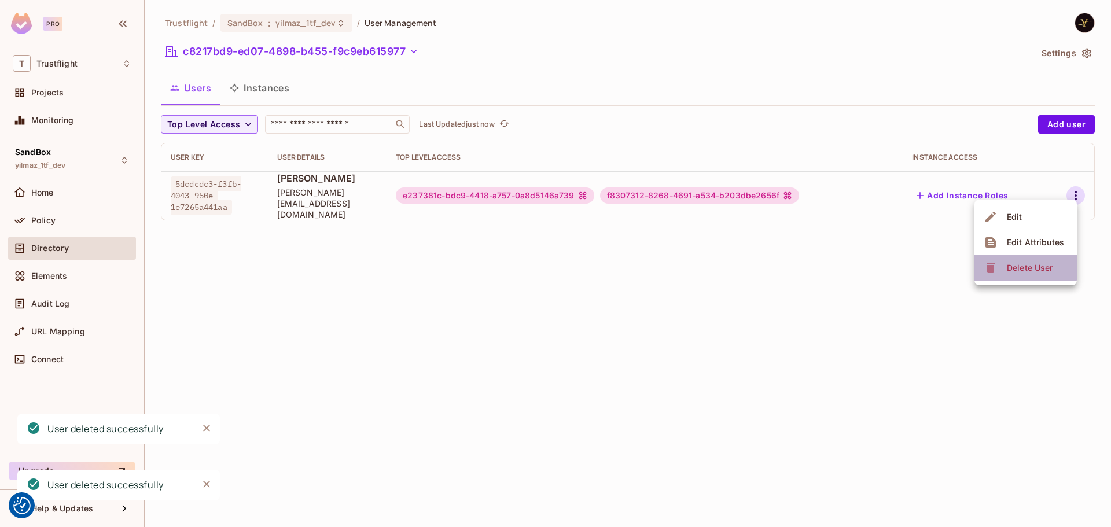
click at [1010, 262] on div "Delete User" at bounding box center [1030, 268] width 46 height 12
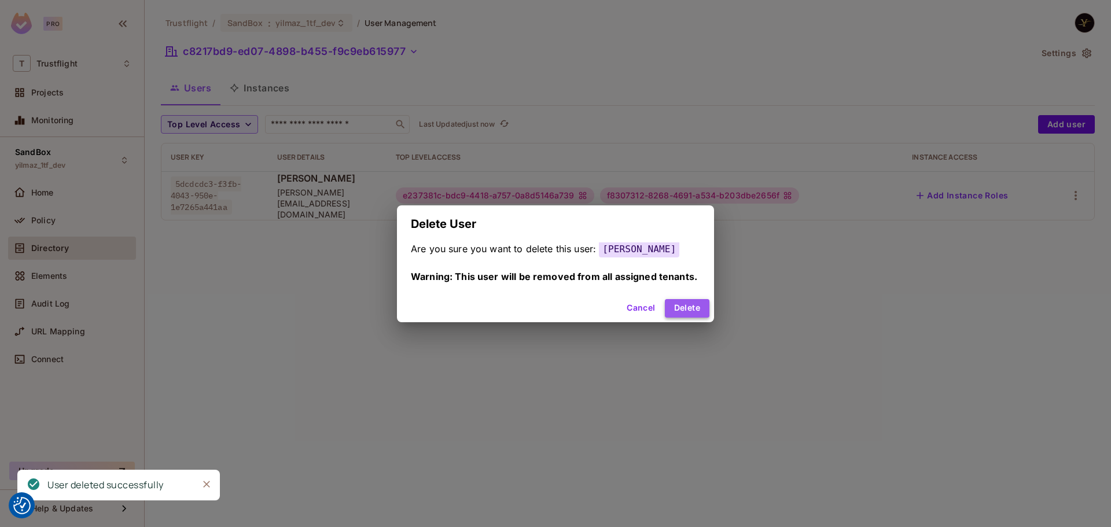
click at [689, 302] on button "Delete" at bounding box center [687, 308] width 45 height 19
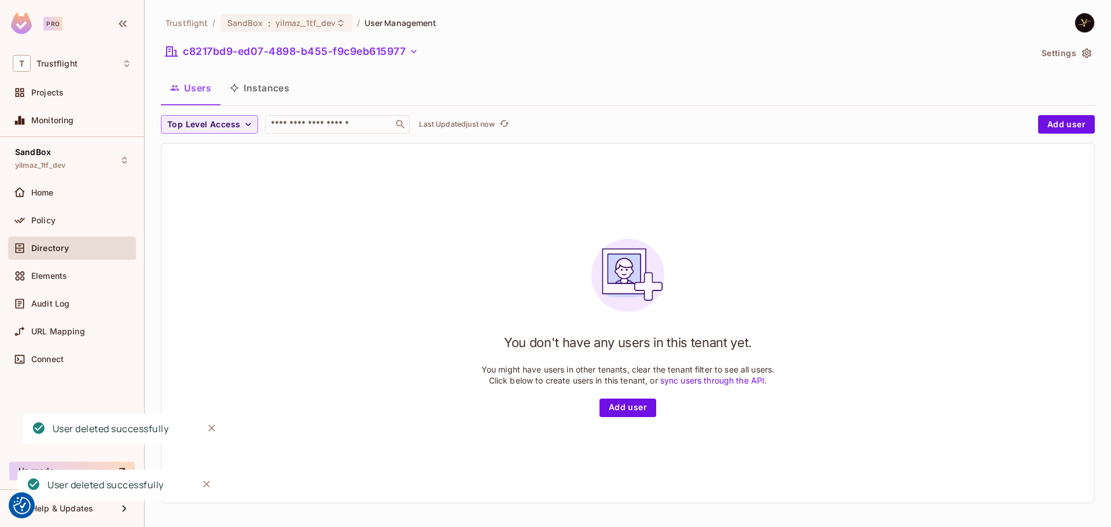
click at [248, 87] on button "Instances" at bounding box center [259, 87] width 78 height 29
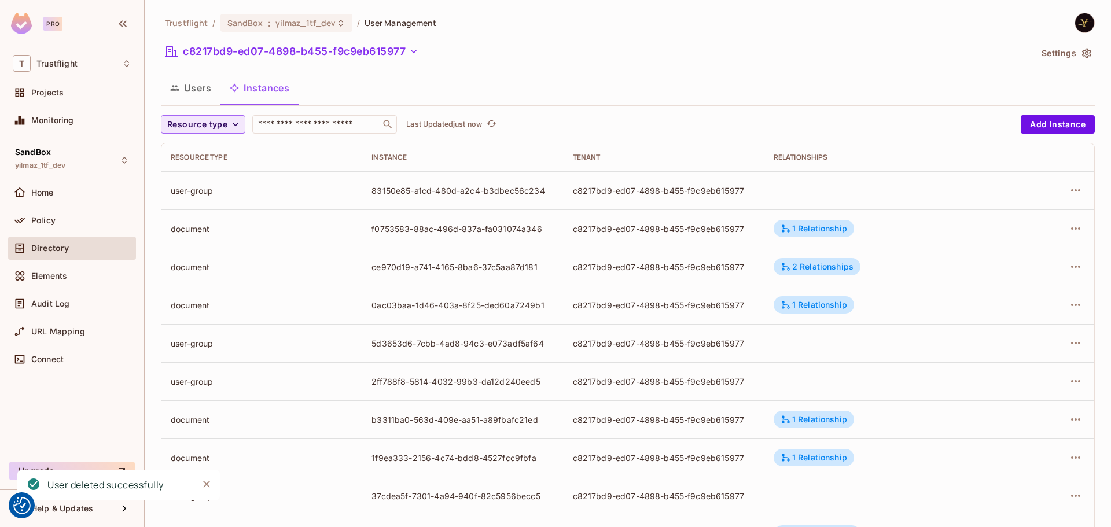
click at [221, 126] on span "Resource type" at bounding box center [197, 124] width 60 height 14
click at [205, 152] on span "User Group" at bounding box center [200, 150] width 60 height 11
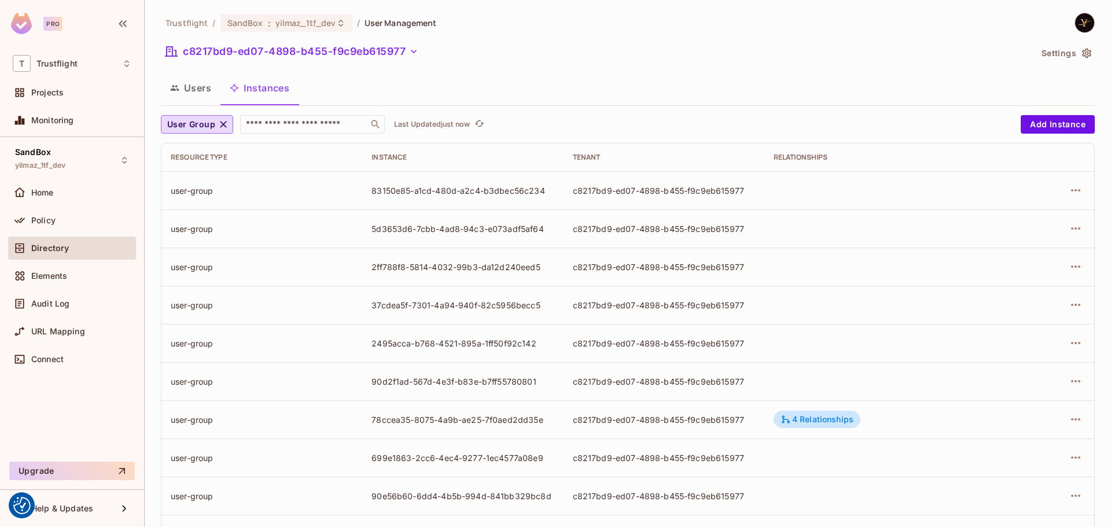
scroll to position [90, 0]
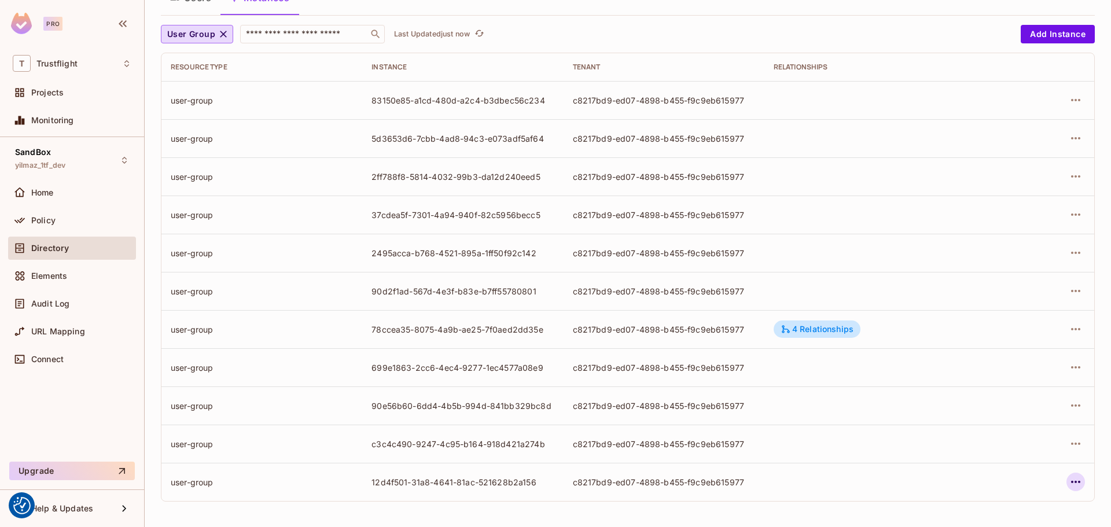
click at [1071, 481] on icon "button" at bounding box center [1076, 482] width 14 height 14
click at [977, 502] on div "Delete Resource Instance" at bounding box center [1004, 501] width 100 height 12
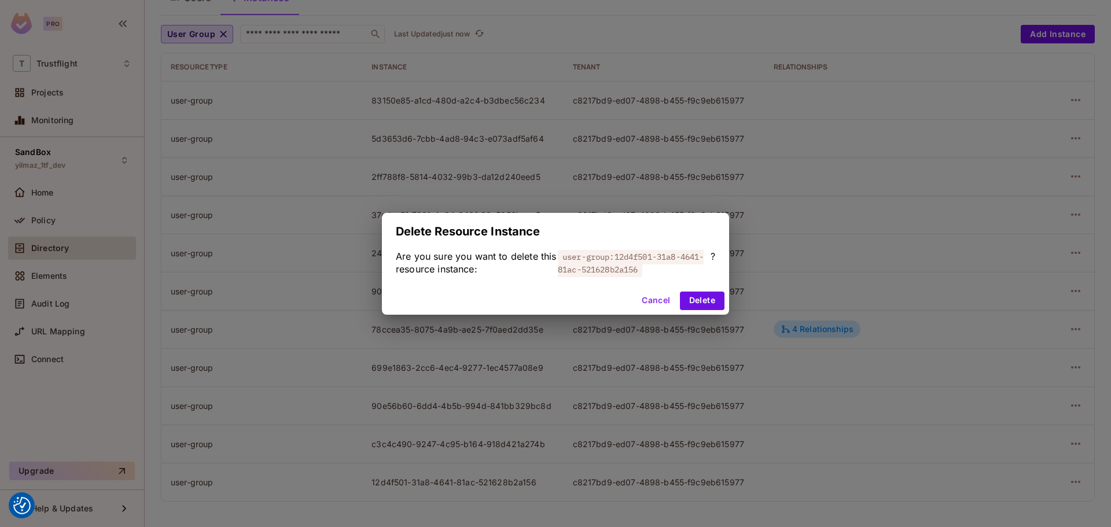
click at [711, 300] on button "Delete" at bounding box center [702, 301] width 45 height 19
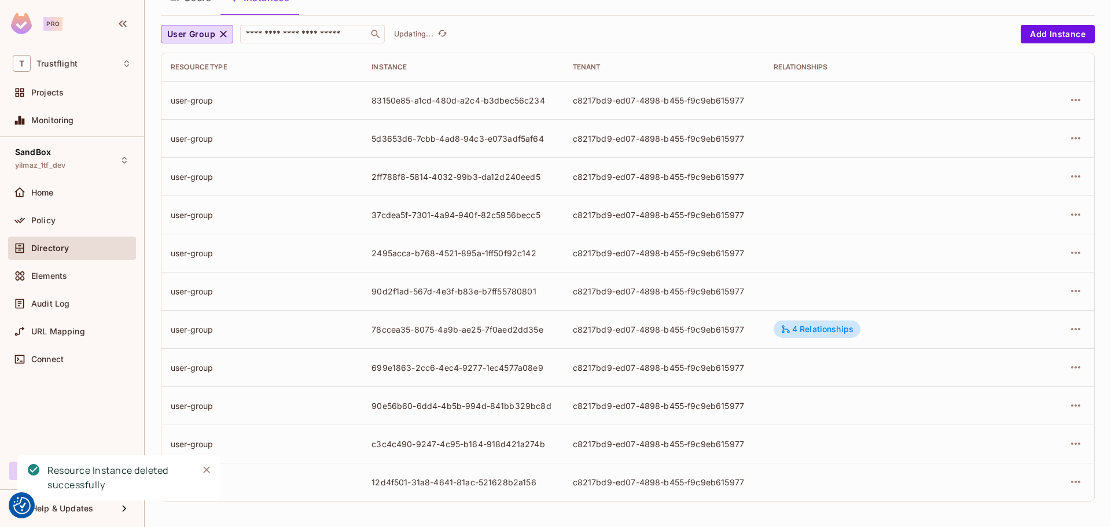
scroll to position [52, 0]
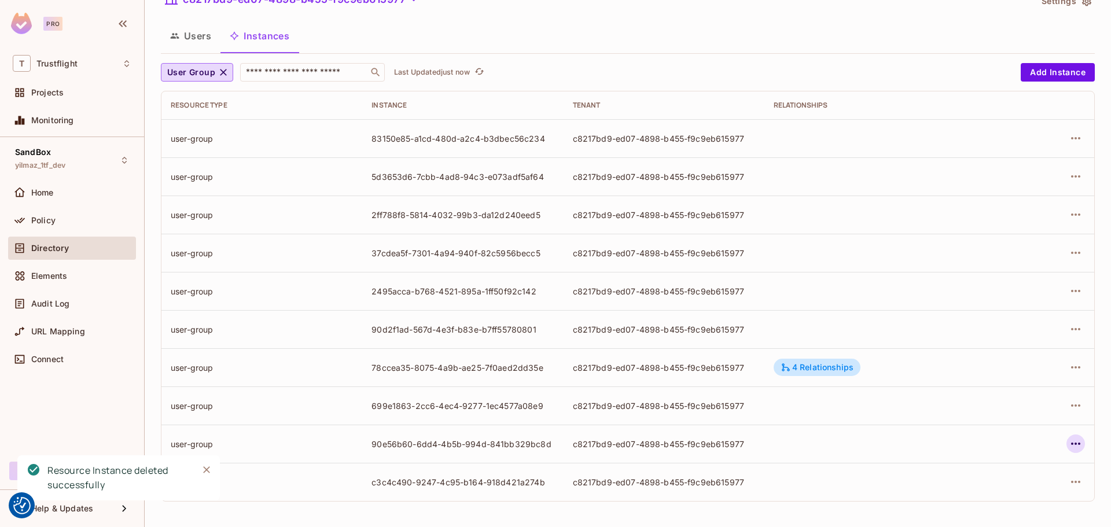
click at [1069, 442] on icon "button" at bounding box center [1076, 444] width 14 height 14
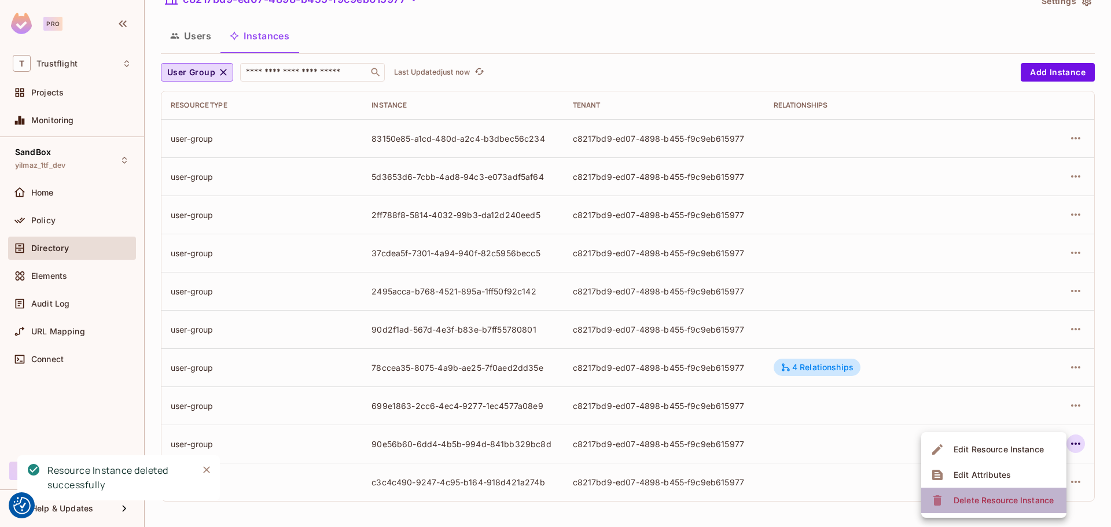
click at [986, 503] on div "Delete Resource Instance" at bounding box center [1004, 501] width 100 height 12
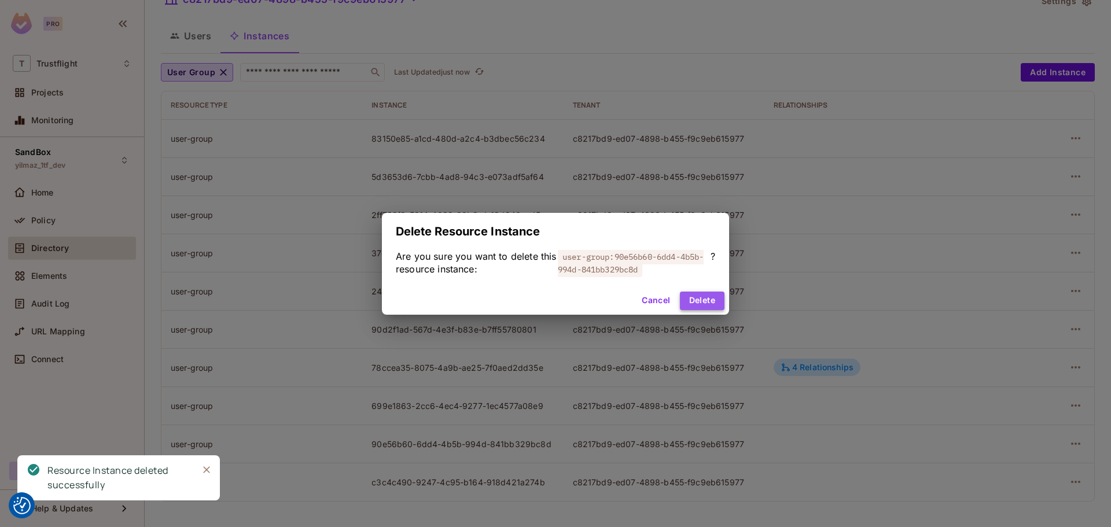
click at [711, 300] on button "Delete" at bounding box center [702, 301] width 45 height 19
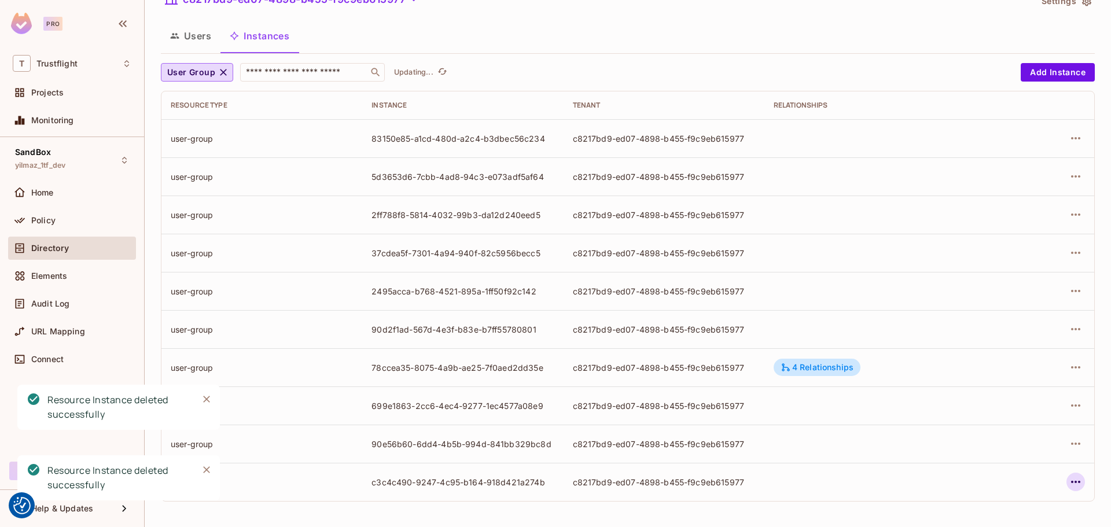
scroll to position [14, 0]
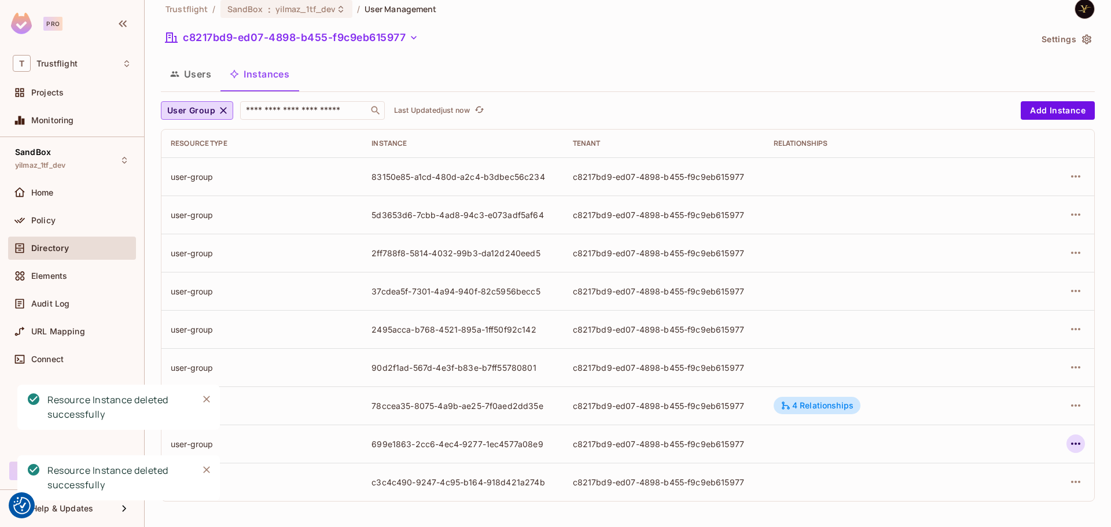
click at [1071, 443] on icon "button" at bounding box center [1075, 444] width 9 height 2
click at [993, 502] on div "Delete Resource Instance" at bounding box center [1004, 501] width 100 height 12
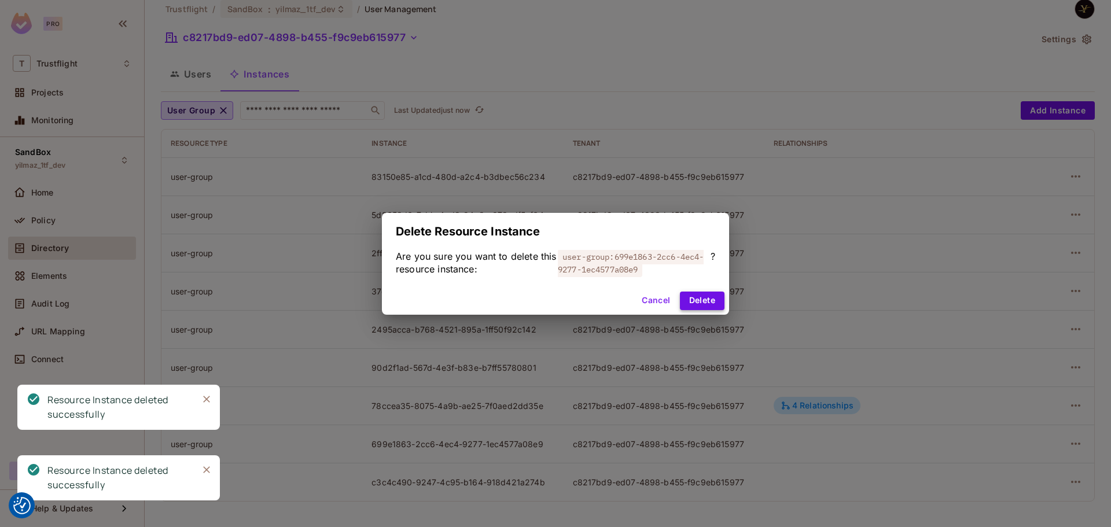
click at [704, 302] on button "Delete" at bounding box center [702, 301] width 45 height 19
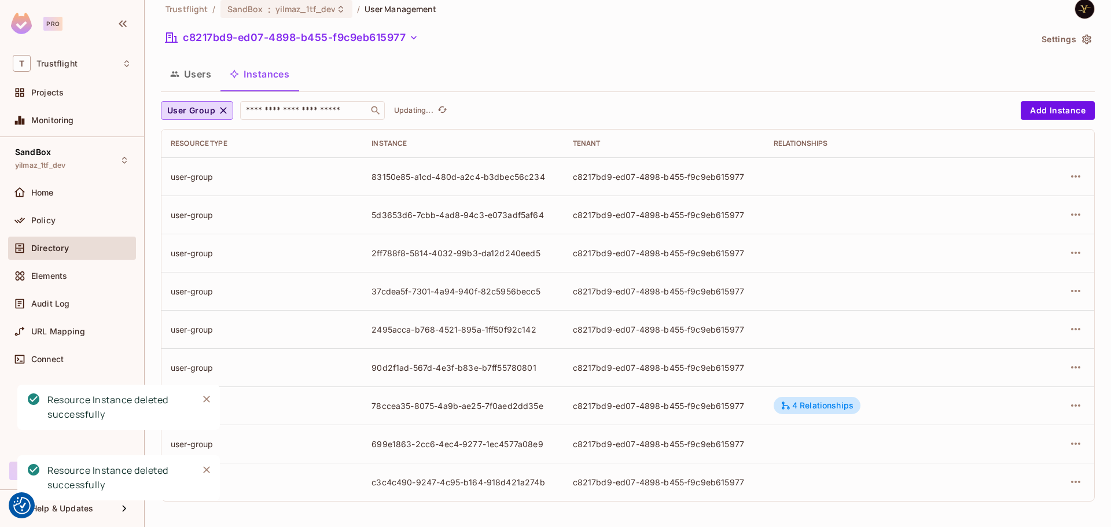
scroll to position [0, 0]
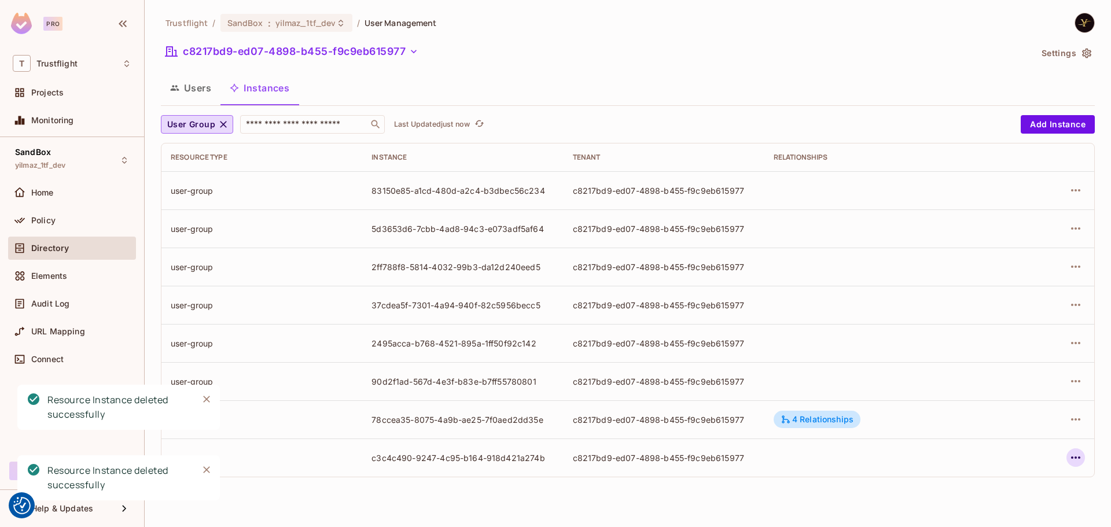
click at [1072, 453] on icon "button" at bounding box center [1076, 458] width 14 height 14
click at [1010, 498] on div "Delete Resource Instance" at bounding box center [1012, 501] width 100 height 12
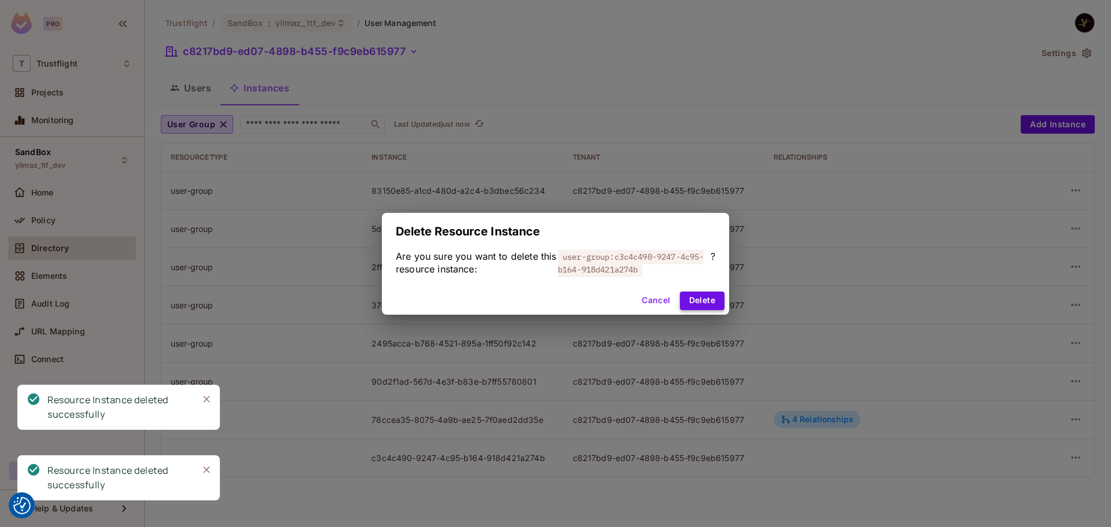
click at [714, 299] on button "Delete" at bounding box center [702, 301] width 45 height 19
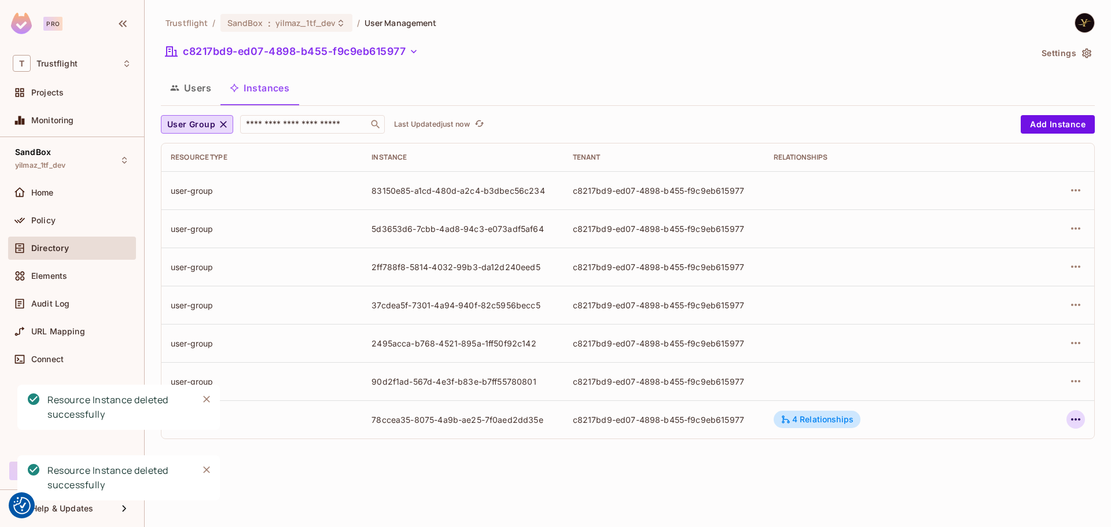
click at [1076, 422] on icon "button" at bounding box center [1076, 420] width 14 height 14
click at [1004, 494] on div "Delete Resource Instance" at bounding box center [1012, 497] width 100 height 12
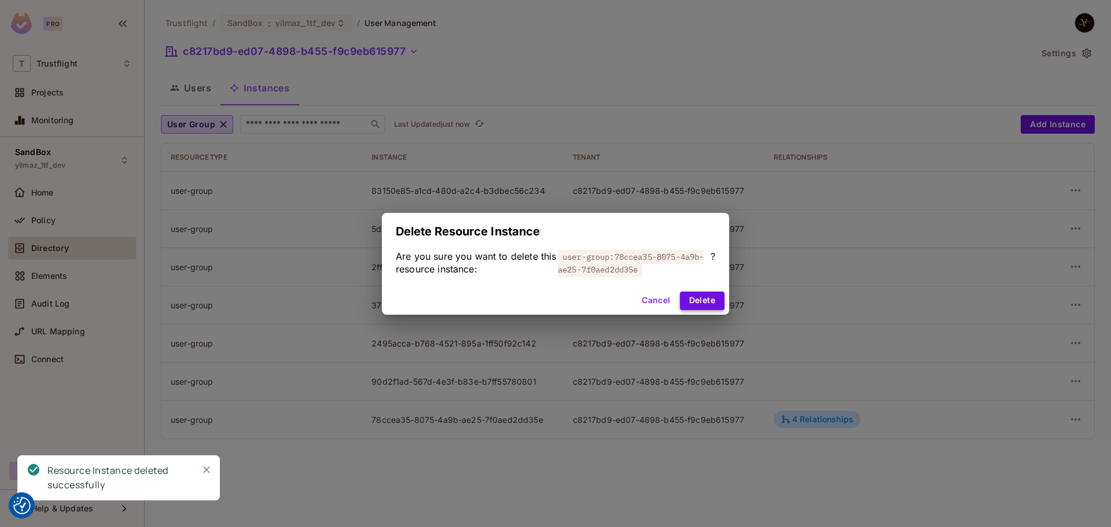
click at [701, 301] on button "Delete" at bounding box center [702, 301] width 45 height 19
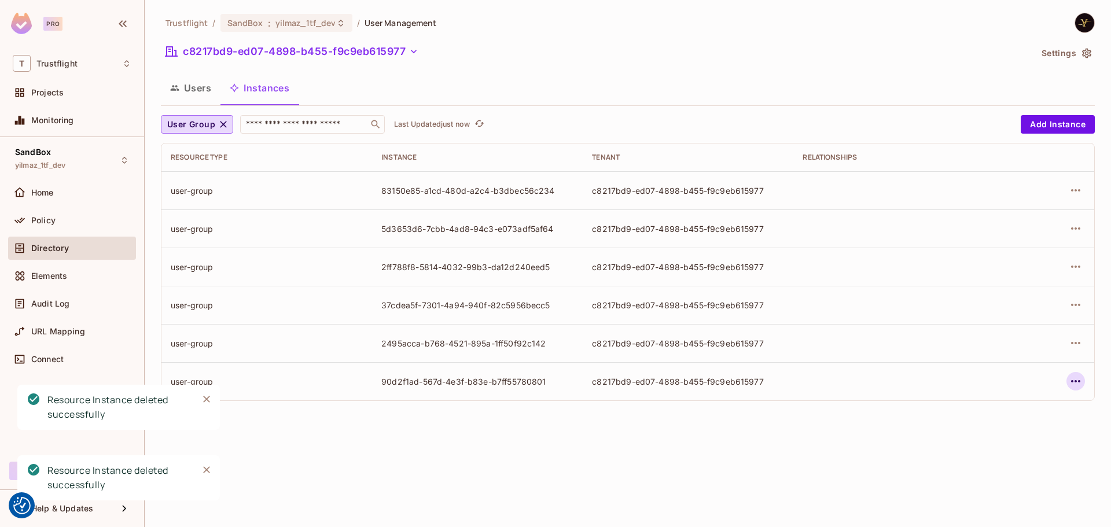
click at [1076, 376] on icon "button" at bounding box center [1076, 381] width 14 height 14
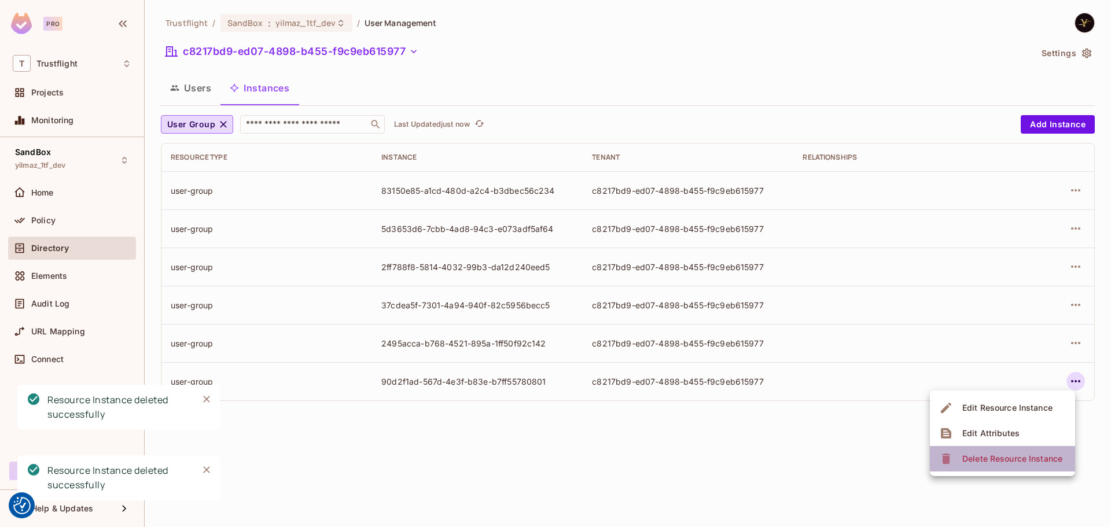
click at [991, 452] on span "Delete Resource Instance" at bounding box center [1012, 459] width 107 height 19
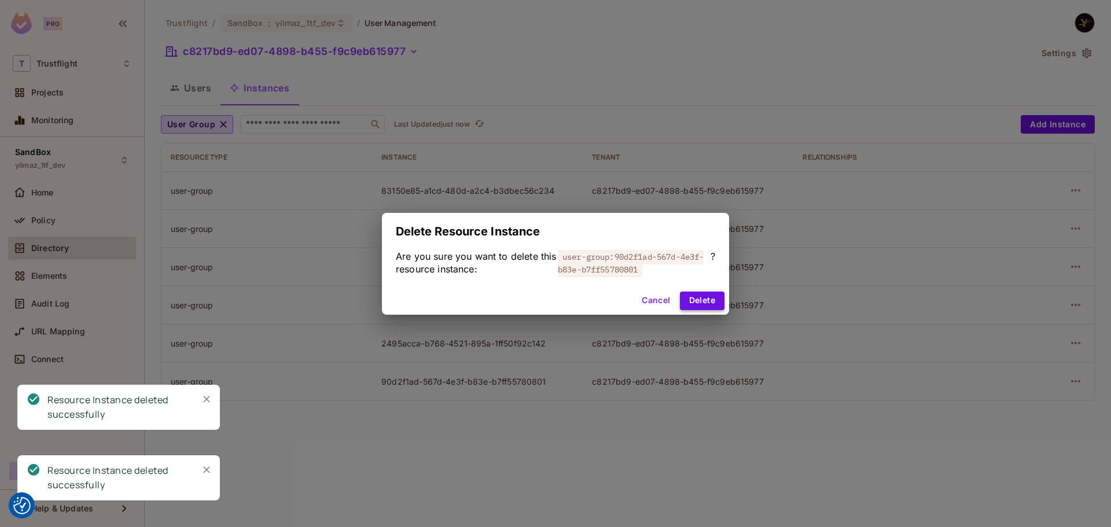
click at [702, 299] on button "Delete" at bounding box center [702, 301] width 45 height 19
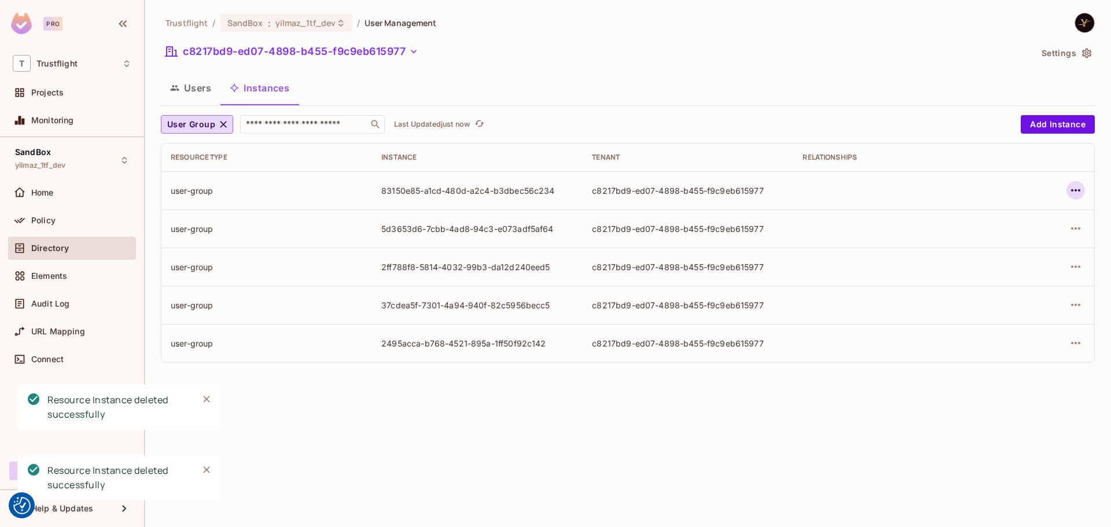
click at [1080, 192] on icon "button" at bounding box center [1076, 190] width 14 height 14
click at [1023, 263] on div "Delete Resource Instance" at bounding box center [1012, 268] width 100 height 12
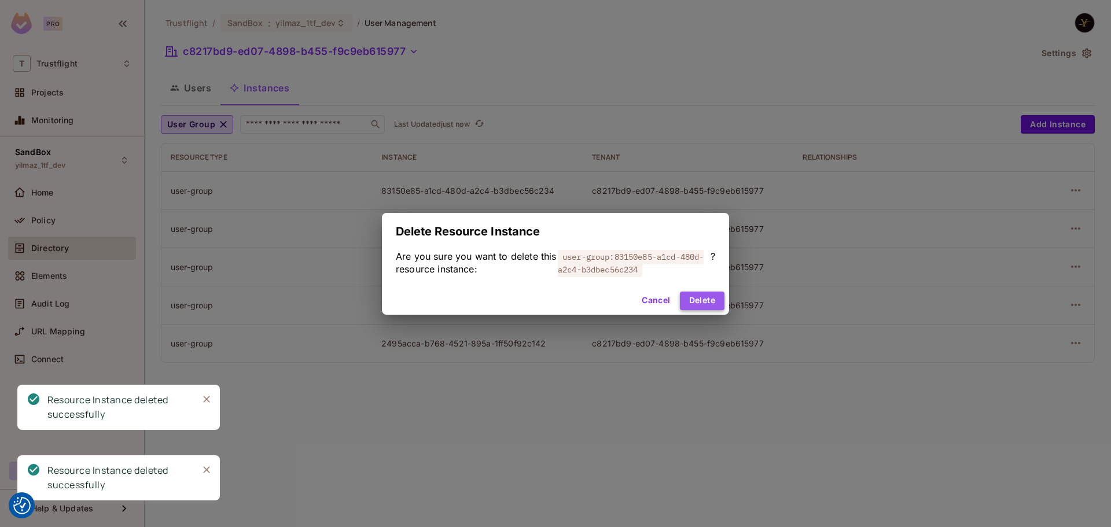
click at [710, 300] on button "Delete" at bounding box center [702, 301] width 45 height 19
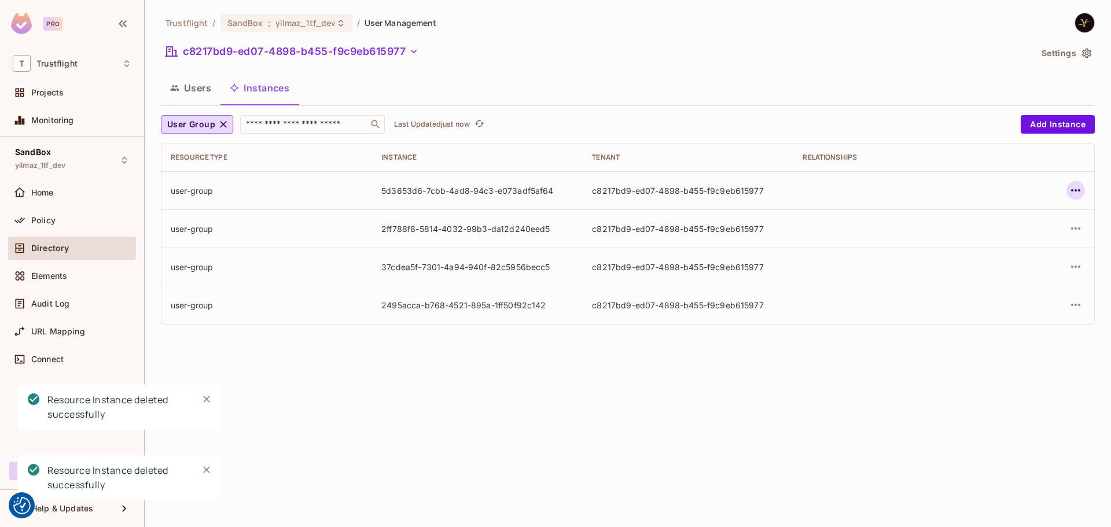
click at [1079, 189] on icon "button" at bounding box center [1076, 190] width 14 height 14
click at [1009, 269] on div "Delete Resource Instance" at bounding box center [1012, 268] width 100 height 12
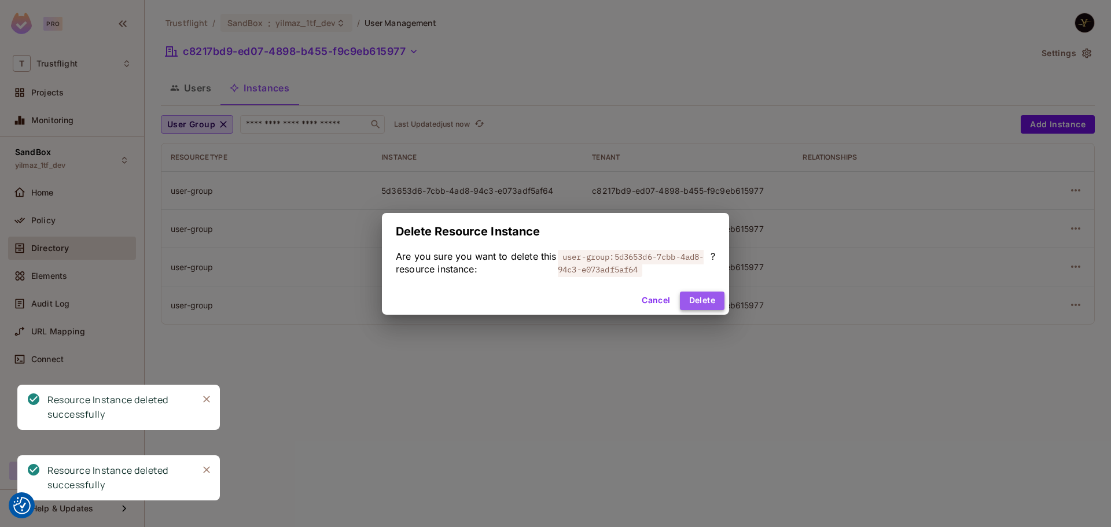
click at [702, 302] on button "Delete" at bounding box center [702, 301] width 45 height 19
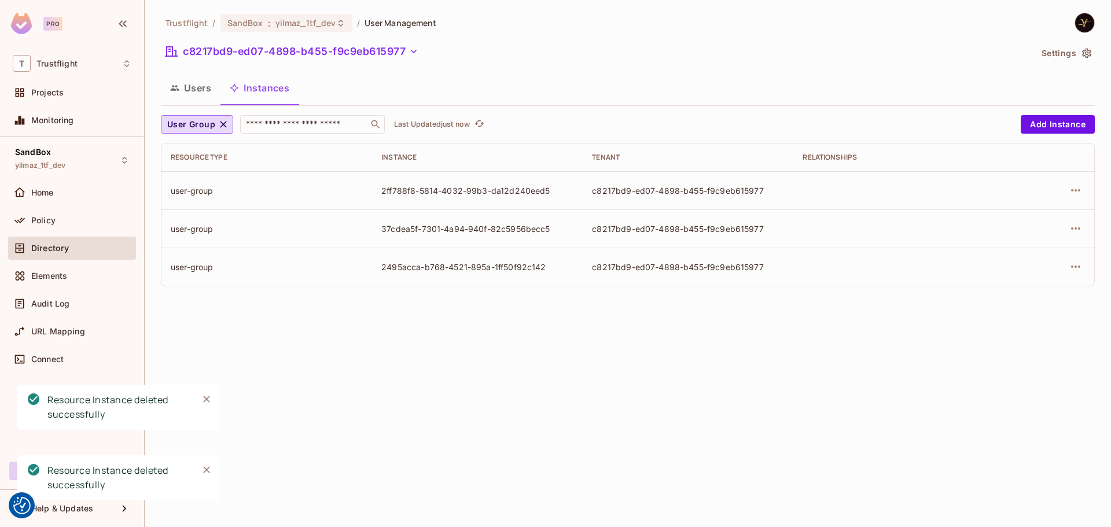
click at [1085, 194] on div at bounding box center [1049, 190] width 71 height 19
click at [1081, 190] on icon "button" at bounding box center [1076, 190] width 14 height 14
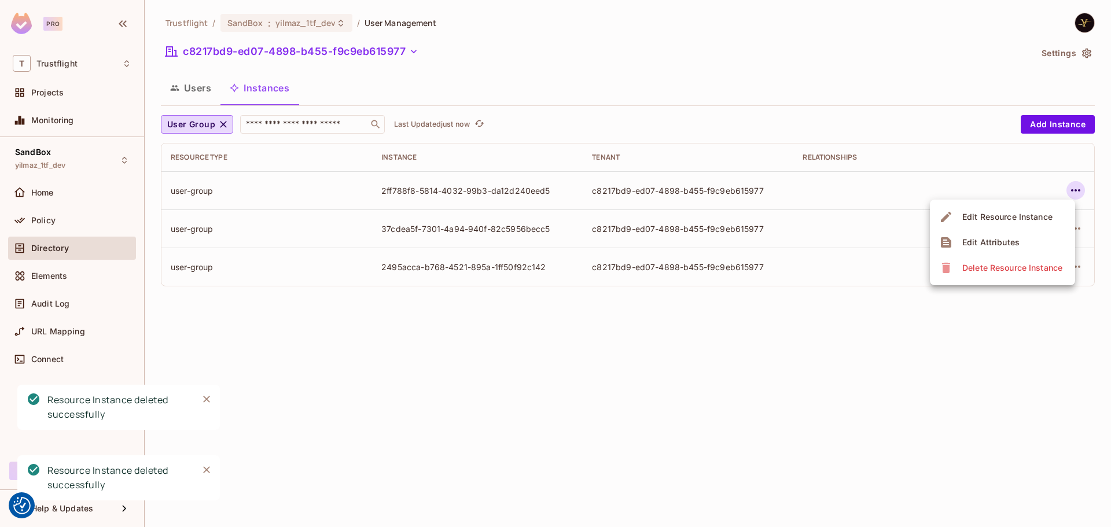
click at [1008, 265] on div "Delete Resource Instance" at bounding box center [1012, 268] width 100 height 12
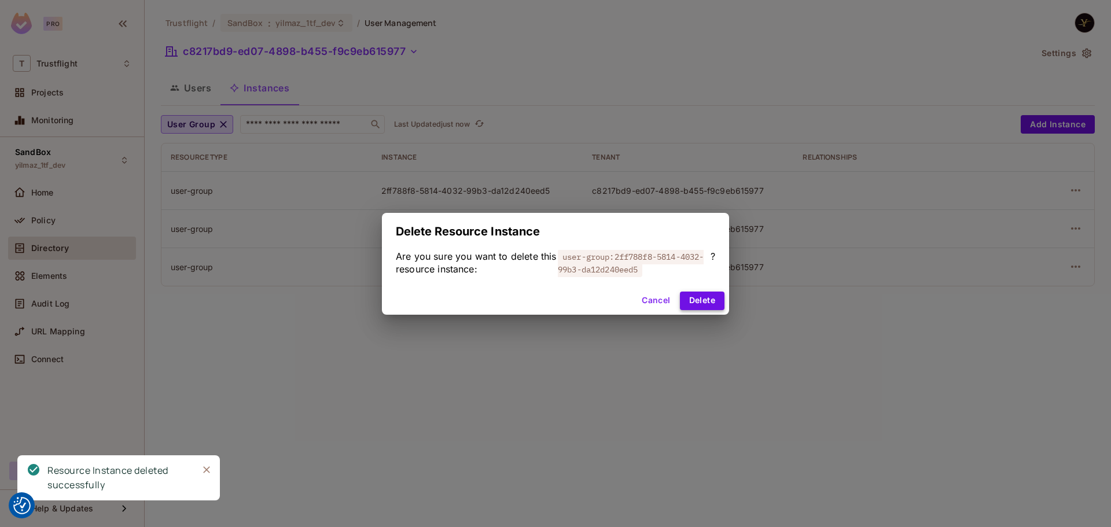
click at [686, 305] on button "Delete" at bounding box center [702, 301] width 45 height 19
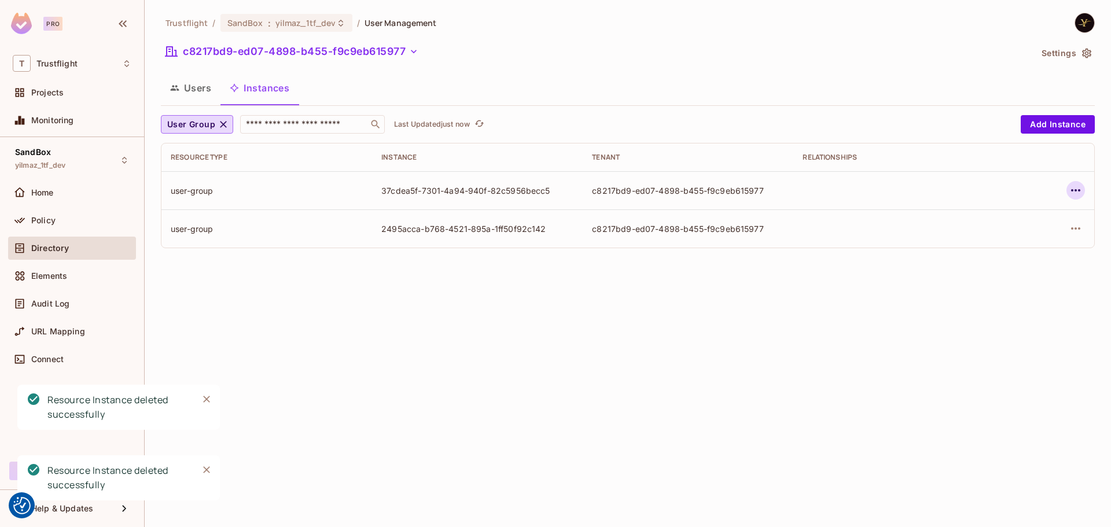
click at [1078, 190] on icon "button" at bounding box center [1076, 190] width 14 height 14
click at [1010, 266] on div "Delete Resource Instance" at bounding box center [1012, 268] width 100 height 12
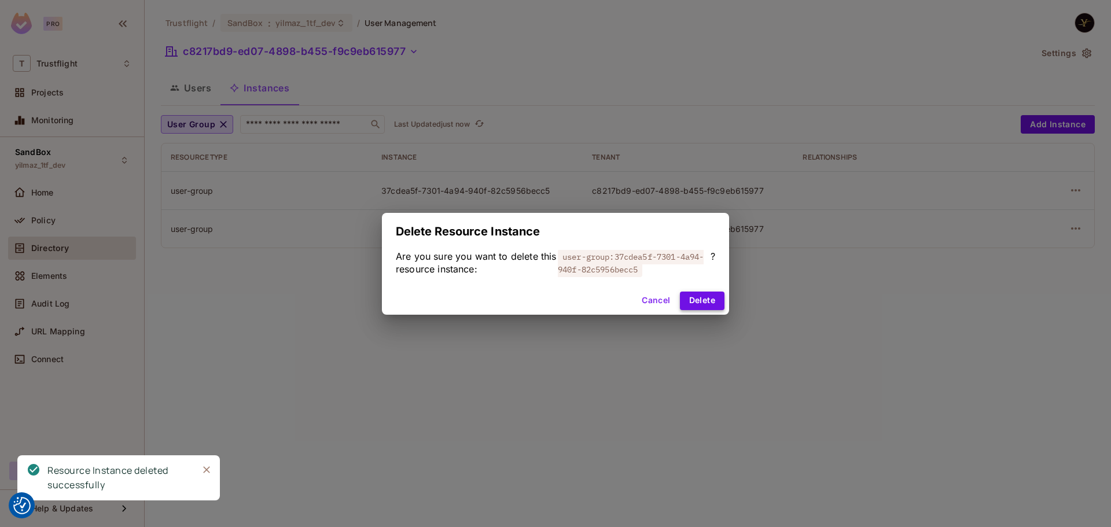
click at [708, 298] on button "Delete" at bounding box center [702, 301] width 45 height 19
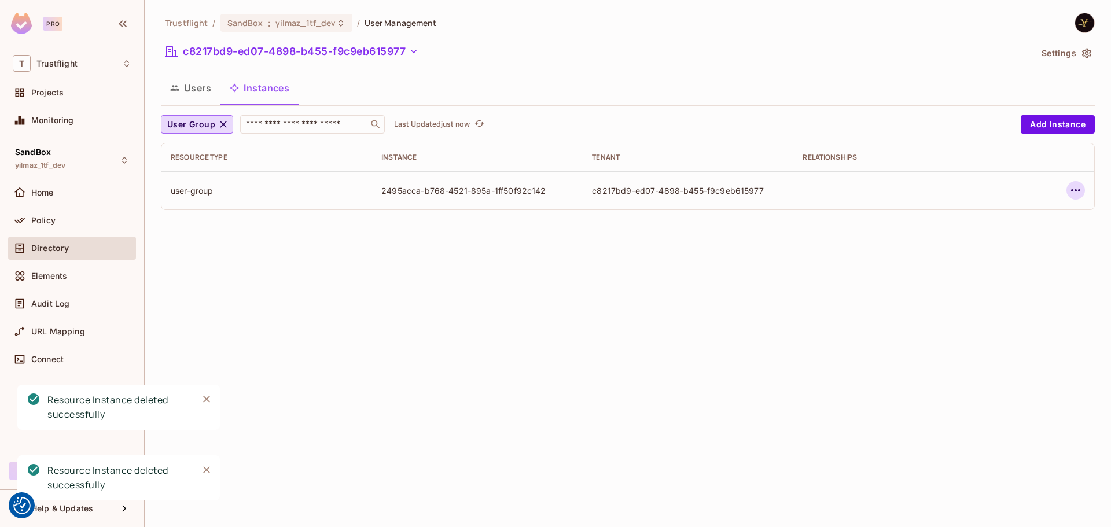
click at [1082, 192] on icon "button" at bounding box center [1076, 190] width 14 height 14
click at [1001, 270] on div "Delete Resource Instance" at bounding box center [1012, 268] width 100 height 12
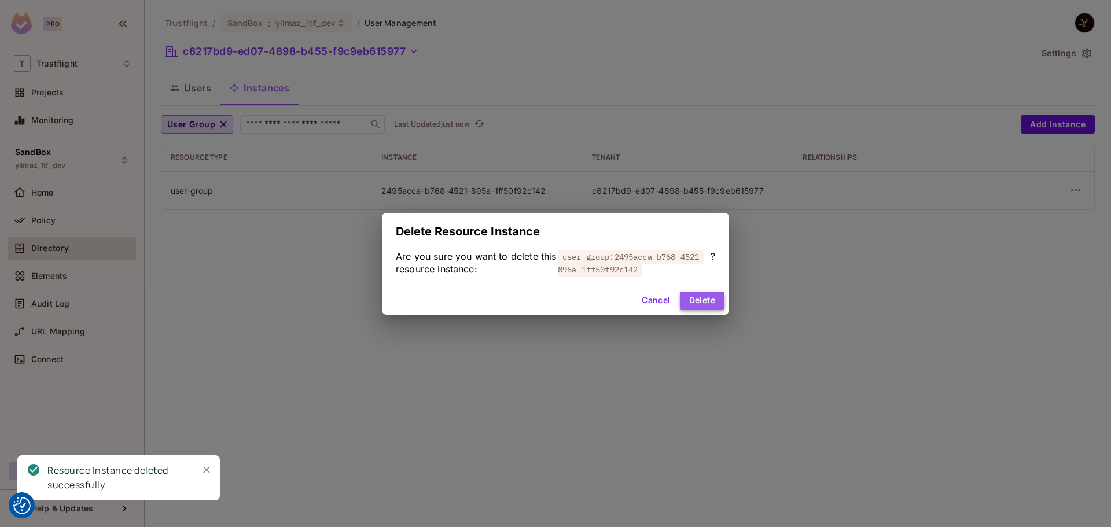
click at [704, 298] on button "Delete" at bounding box center [702, 301] width 45 height 19
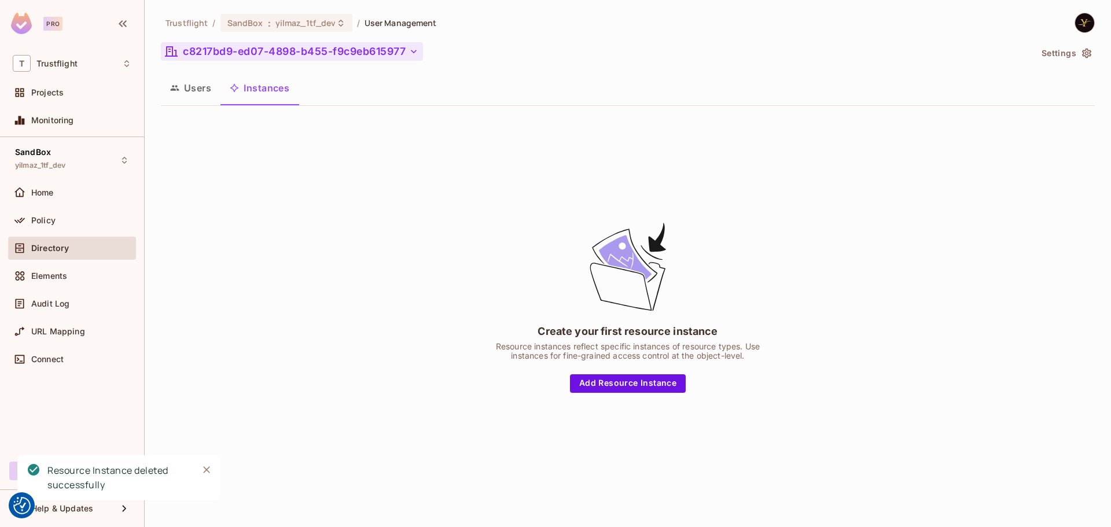
click at [213, 53] on button "c8217bd9-ed07-4898-b455-f9c9eb615977" at bounding box center [292, 51] width 262 height 19
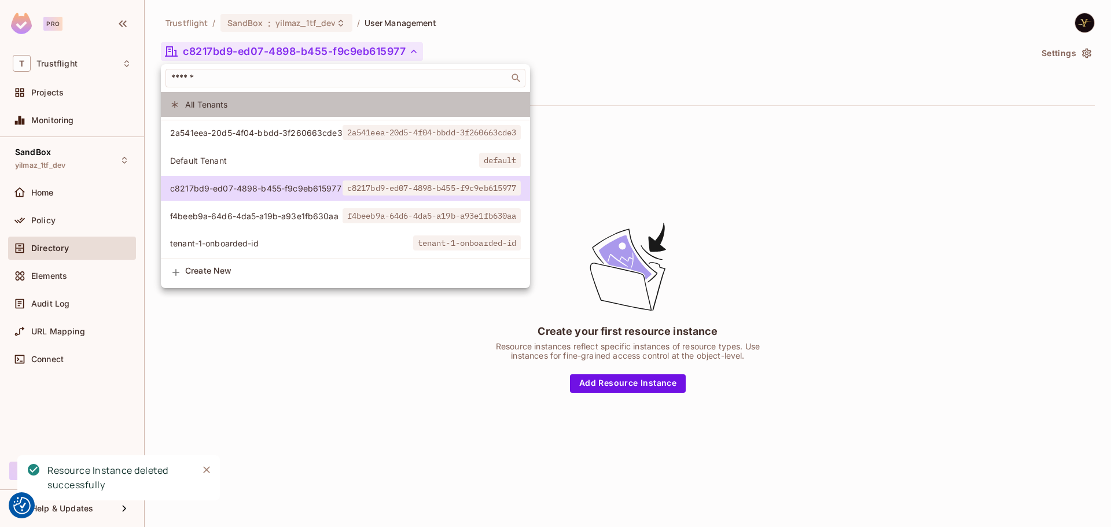
click at [203, 105] on span "All Tenants" at bounding box center [353, 104] width 336 height 11
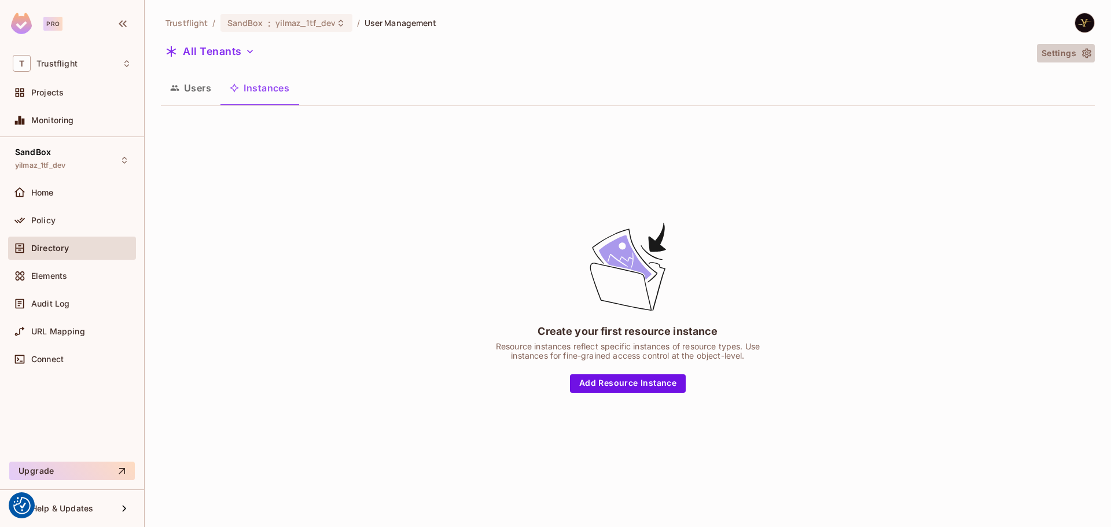
click at [1053, 56] on button "Settings" at bounding box center [1066, 53] width 58 height 19
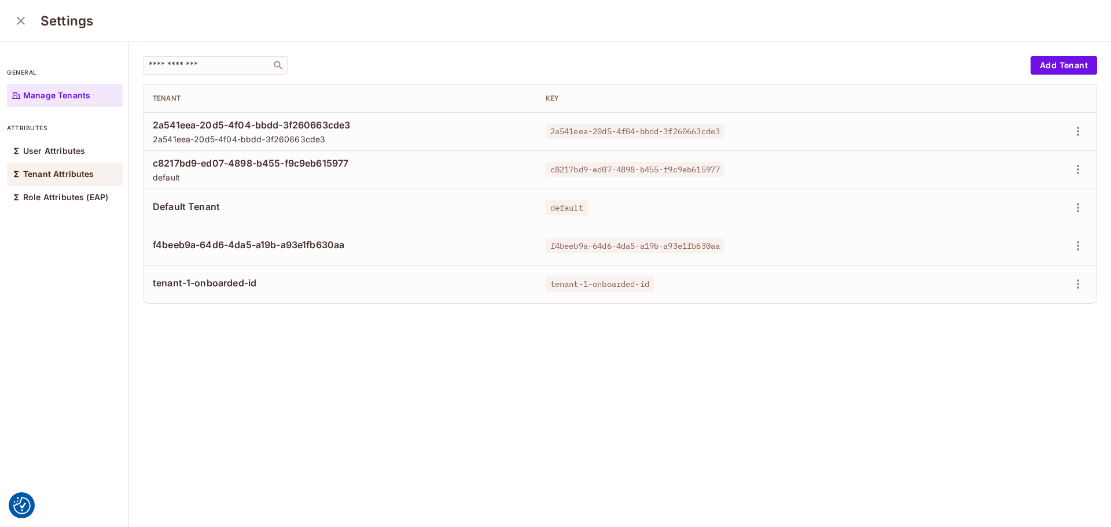
click at [71, 174] on p "Tenant Attributes" at bounding box center [58, 174] width 71 height 9
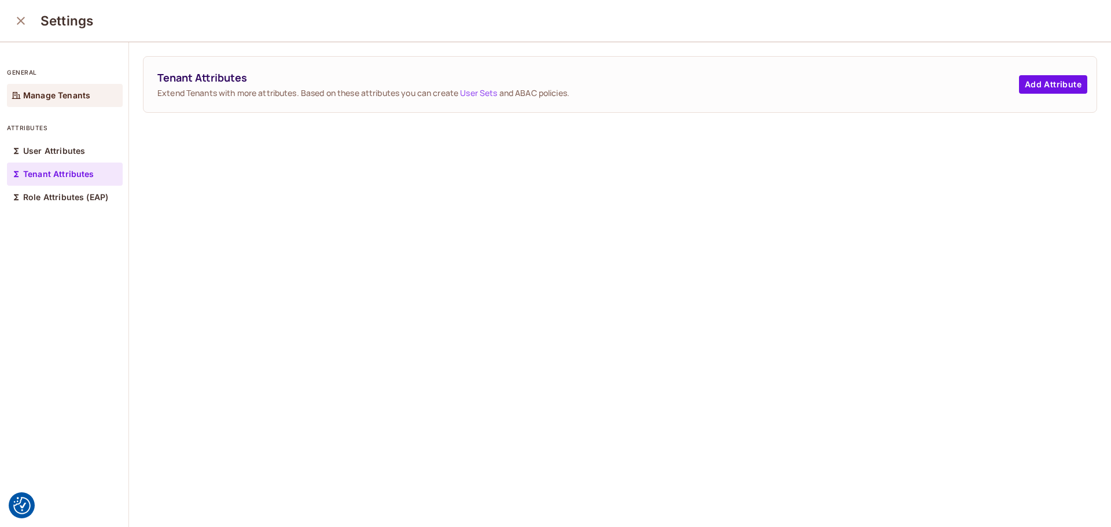
click at [84, 98] on p "Manage Tenants" at bounding box center [56, 95] width 67 height 9
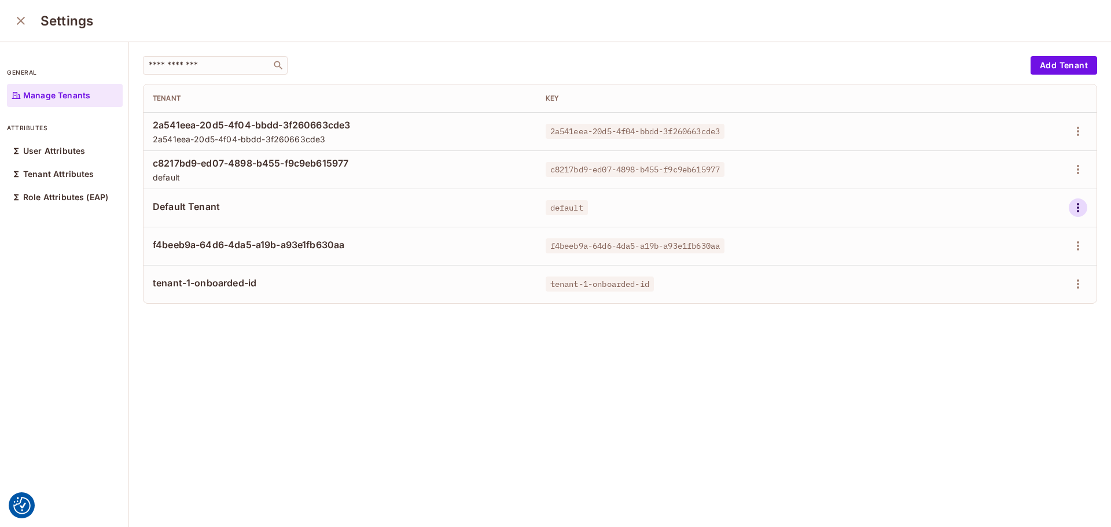
click at [1077, 204] on icon "button" at bounding box center [1078, 207] width 2 height 9
click at [999, 284] on div "Delete Tenant" at bounding box center [1019, 286] width 54 height 12
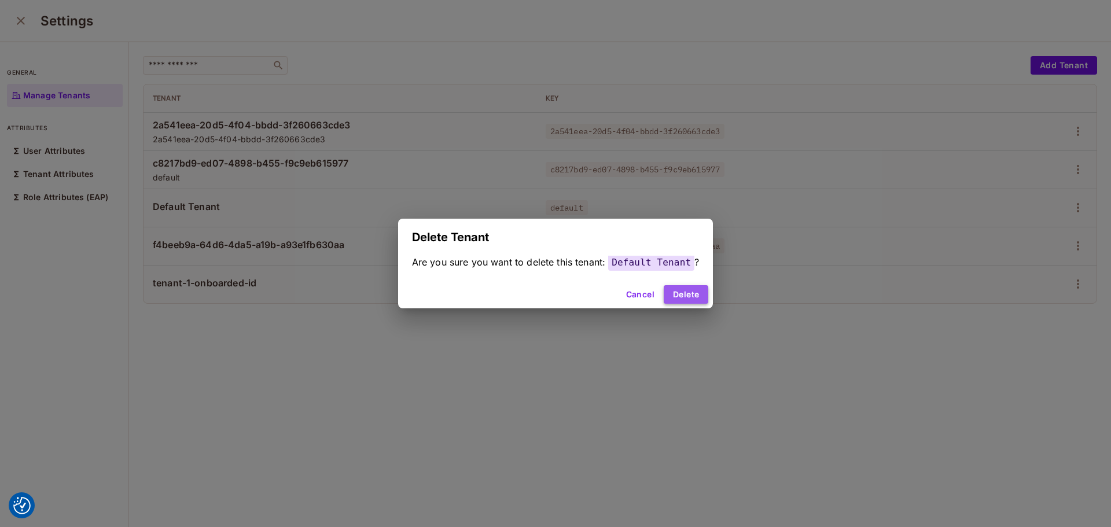
click at [676, 286] on button "Delete" at bounding box center [686, 294] width 45 height 19
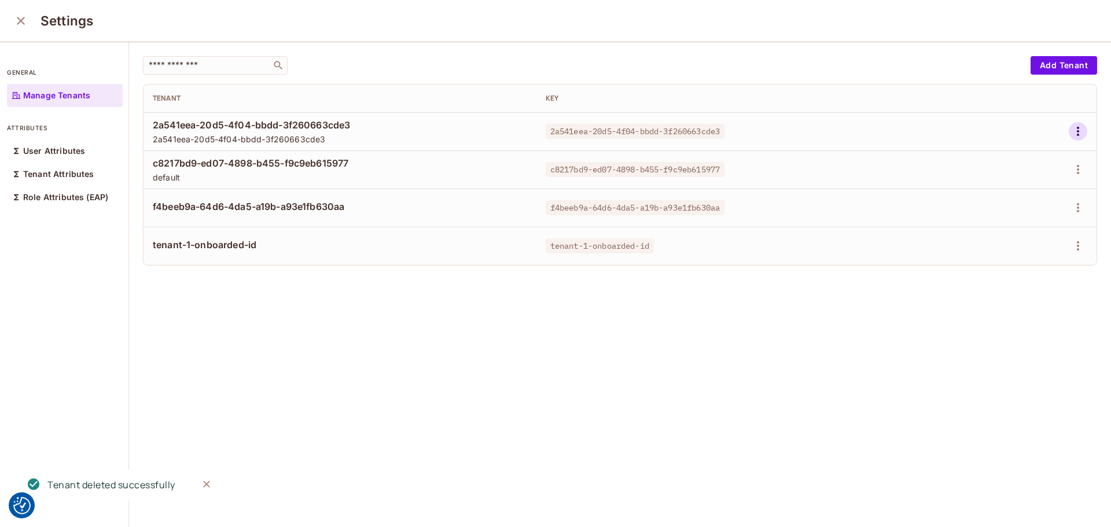
click at [1071, 137] on icon "button" at bounding box center [1078, 131] width 14 height 14
click at [987, 206] on div "Delete Tenant" at bounding box center [1009, 209] width 81 height 19
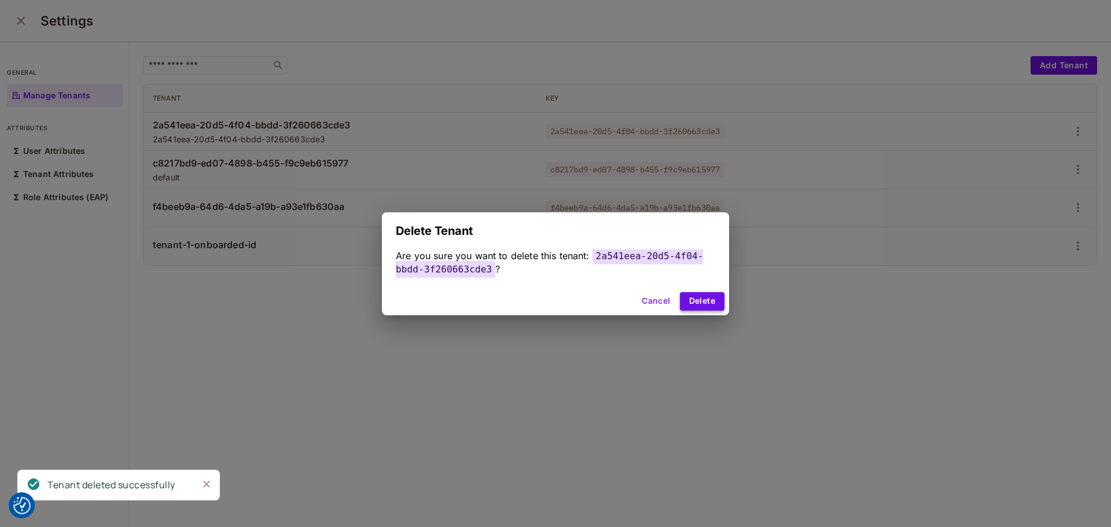
click at [703, 306] on button "Delete" at bounding box center [702, 301] width 45 height 19
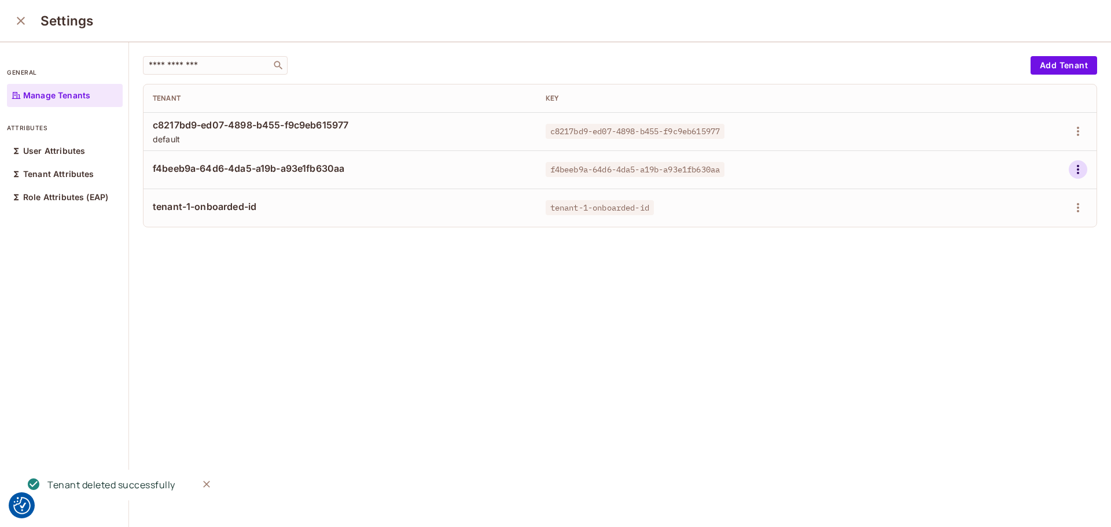
click at [1071, 171] on icon "button" at bounding box center [1078, 170] width 14 height 14
click at [999, 247] on div "Delete Tenant" at bounding box center [1019, 247] width 54 height 12
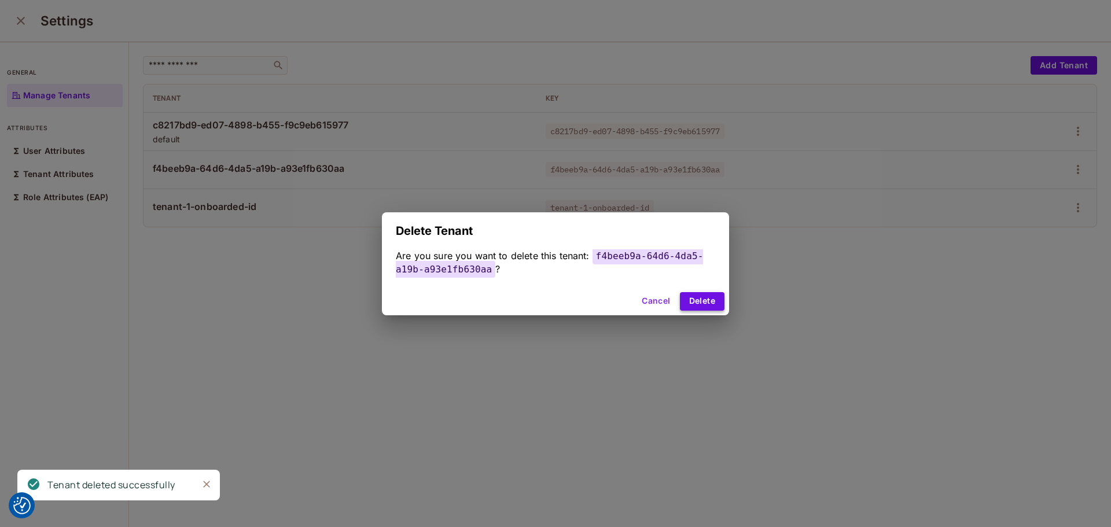
click at [716, 300] on button "Delete" at bounding box center [702, 301] width 45 height 19
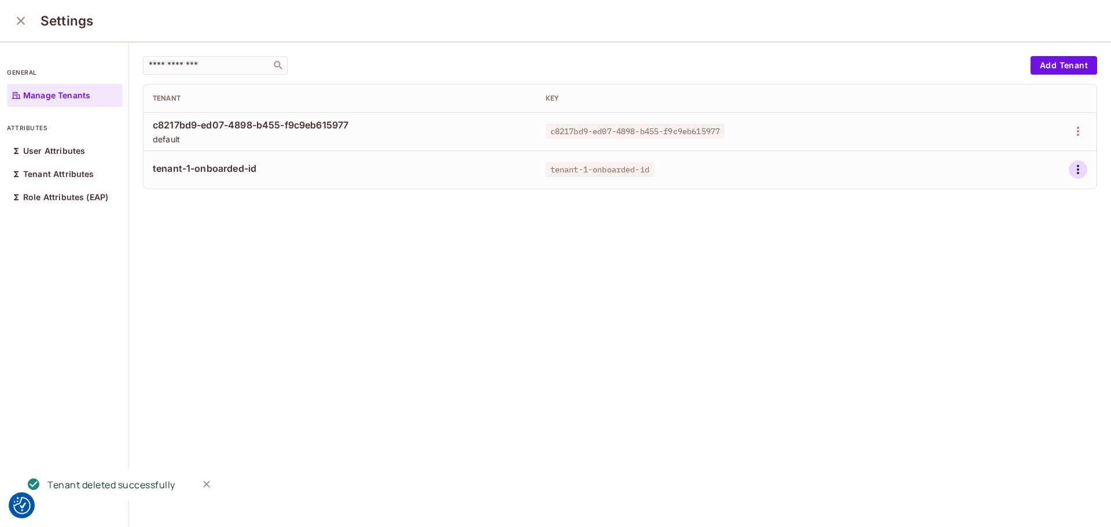
click at [1071, 170] on icon "button" at bounding box center [1078, 170] width 14 height 14
click at [1020, 250] on div "Delete Tenant" at bounding box center [1019, 247] width 54 height 12
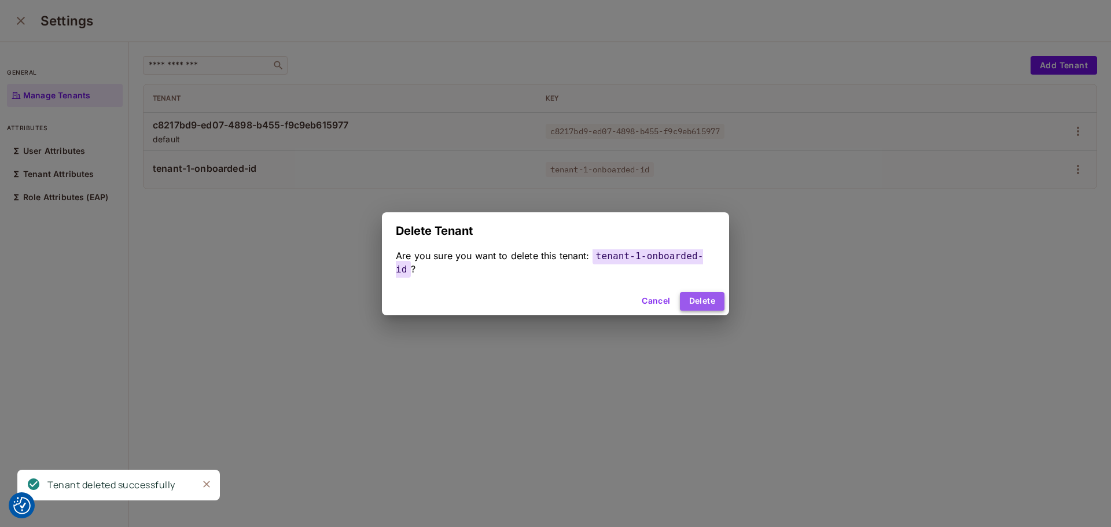
click at [700, 293] on button "Delete" at bounding box center [702, 301] width 45 height 19
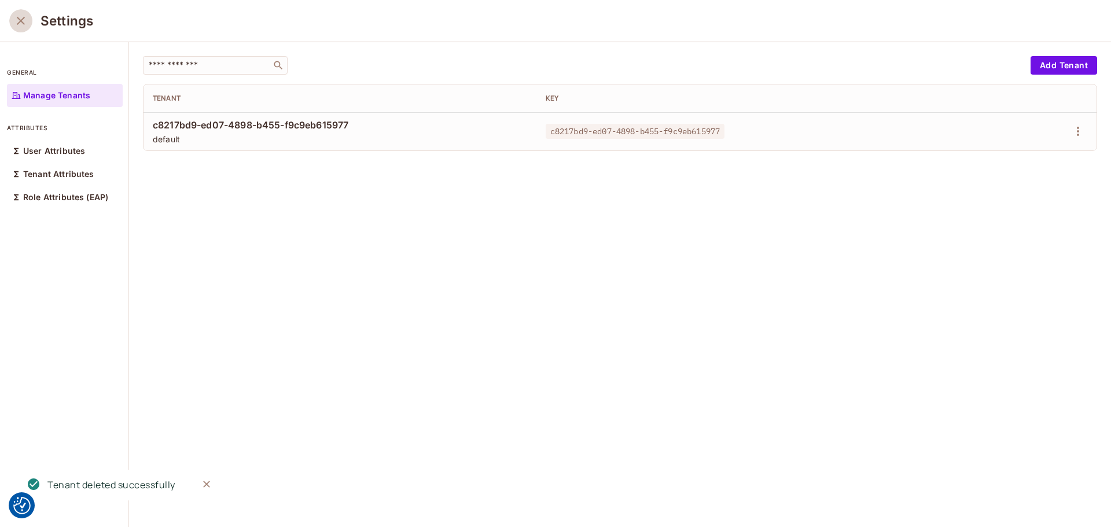
click at [17, 21] on icon "close" at bounding box center [21, 21] width 14 height 14
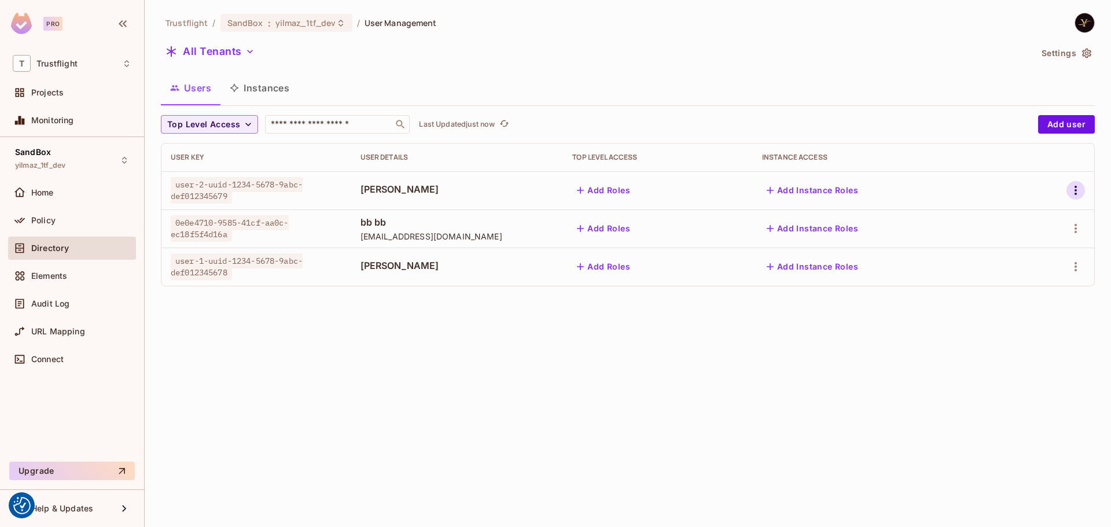
click at [1076, 183] on button "button" at bounding box center [1076, 190] width 19 height 19
click at [1021, 287] on span "Delete User" at bounding box center [1024, 293] width 53 height 19
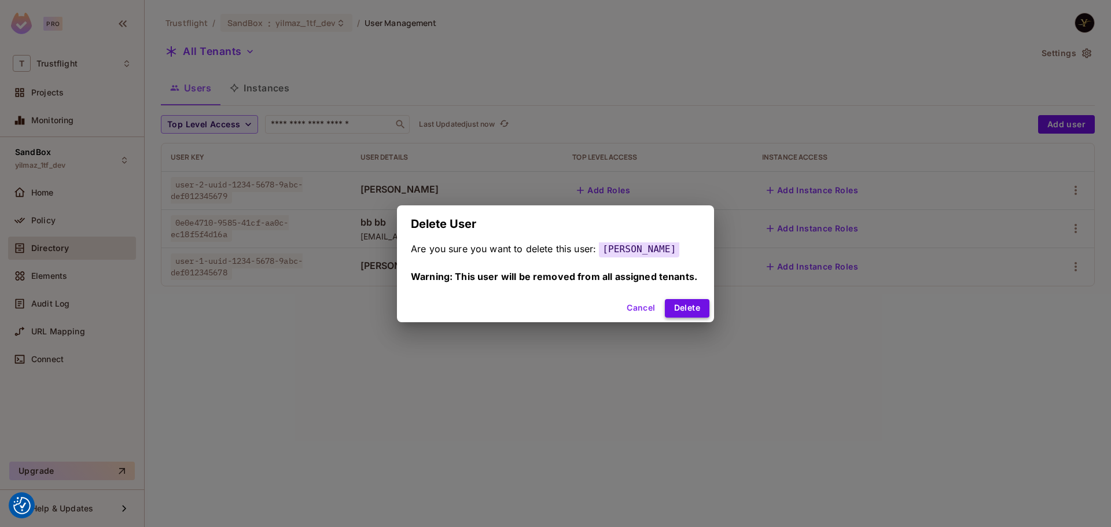
click at [677, 311] on button "Delete" at bounding box center [687, 308] width 45 height 19
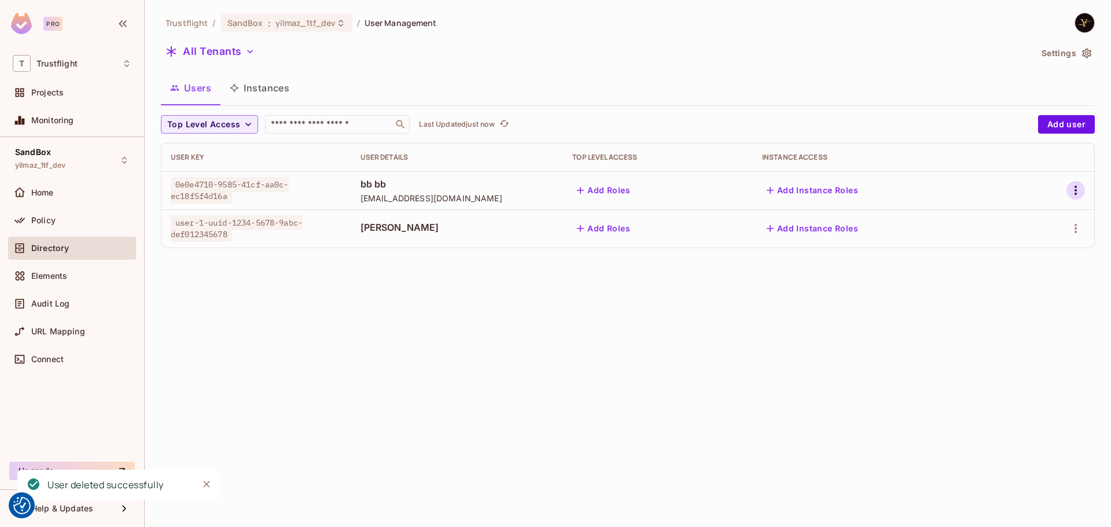
click at [1069, 191] on icon "button" at bounding box center [1076, 190] width 14 height 14
click at [1013, 299] on span "Delete User" at bounding box center [1024, 293] width 53 height 19
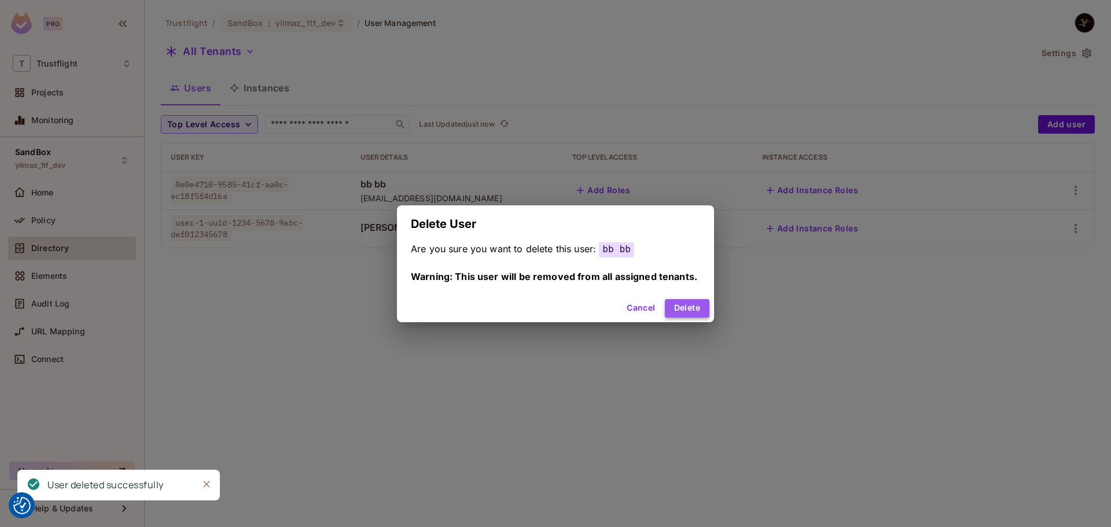
click at [689, 307] on button "Delete" at bounding box center [687, 308] width 45 height 19
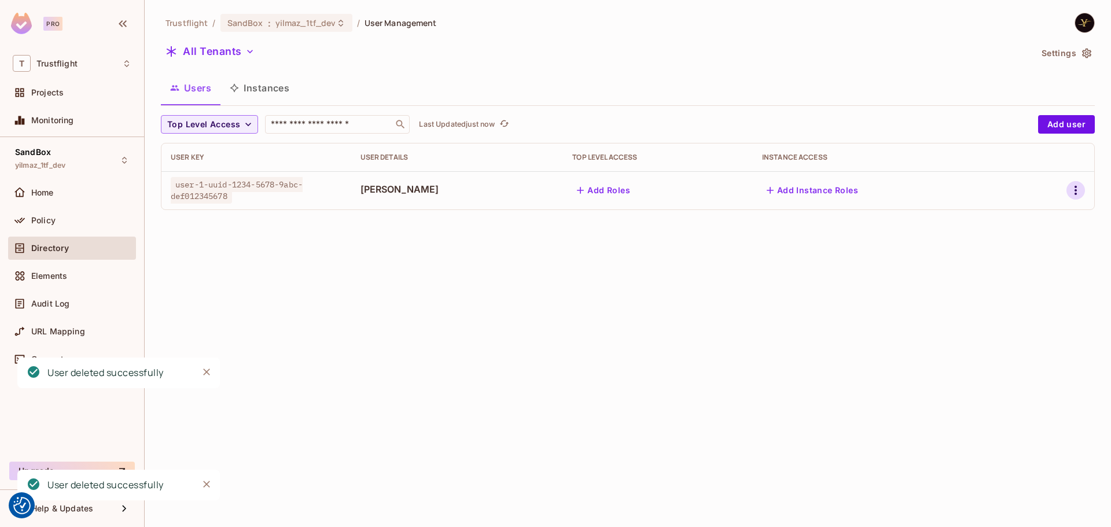
click at [1075, 191] on icon "button" at bounding box center [1076, 190] width 14 height 14
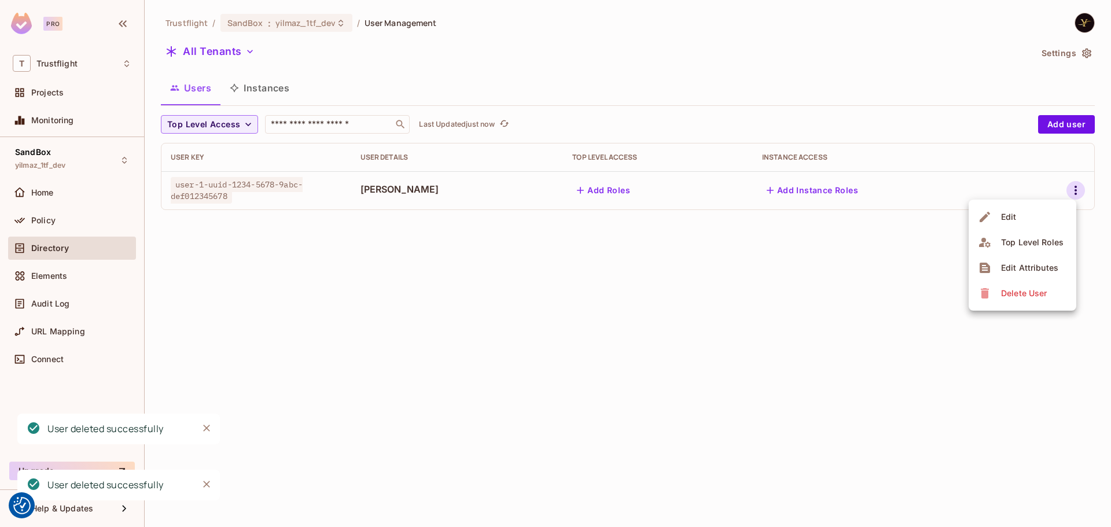
click at [1028, 291] on div "Delete User" at bounding box center [1024, 294] width 46 height 12
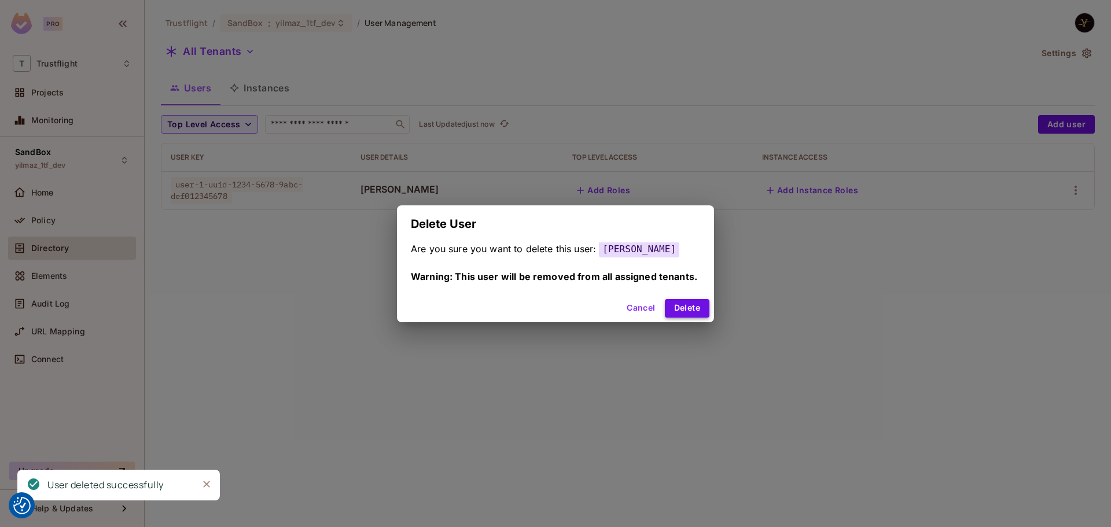
click at [689, 302] on button "Delete" at bounding box center [687, 308] width 45 height 19
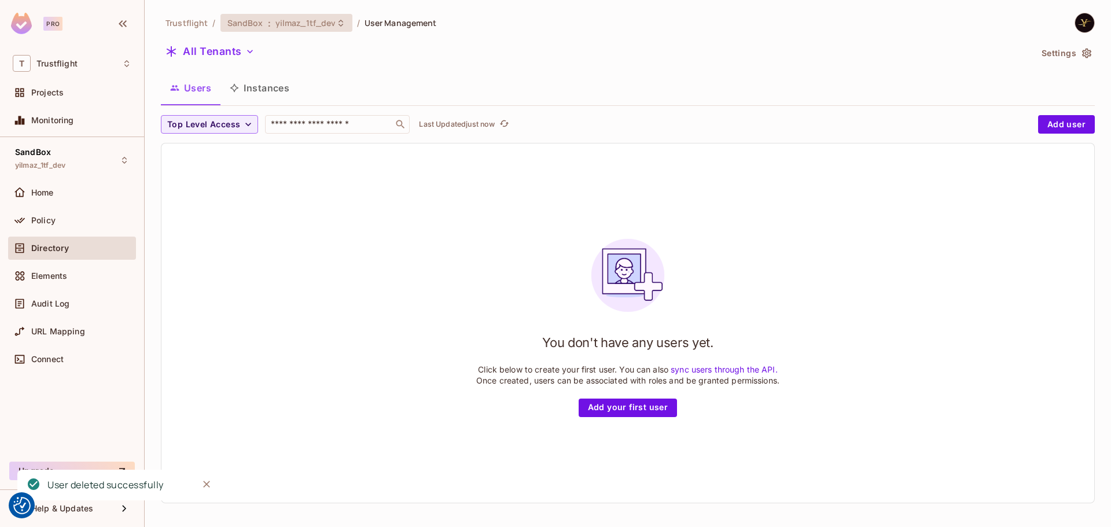
click at [280, 23] on span "yilmaz_1tf_dev" at bounding box center [305, 22] width 61 height 11
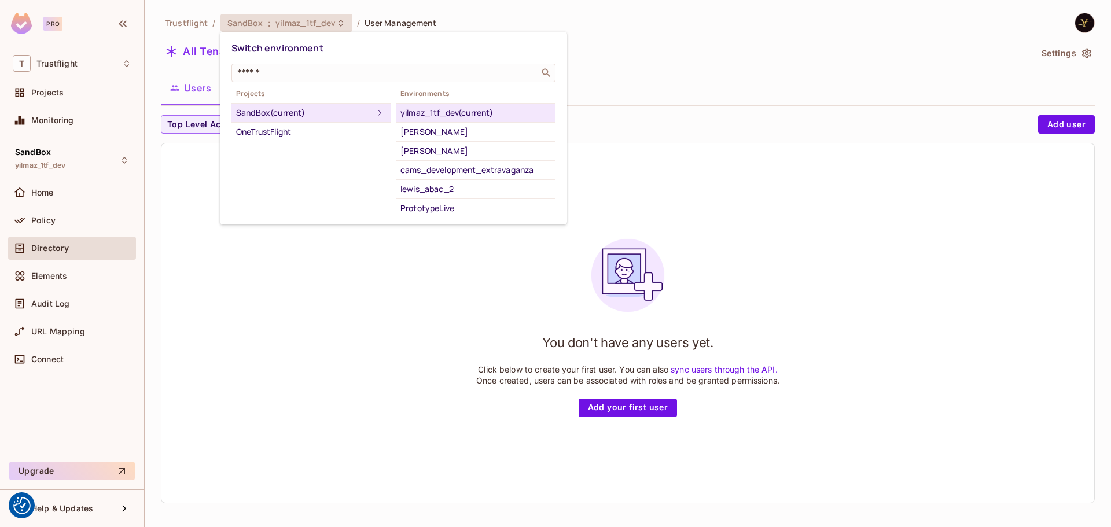
click at [280, 23] on div at bounding box center [555, 263] width 1111 height 527
